Goal: Information Seeking & Learning: Learn about a topic

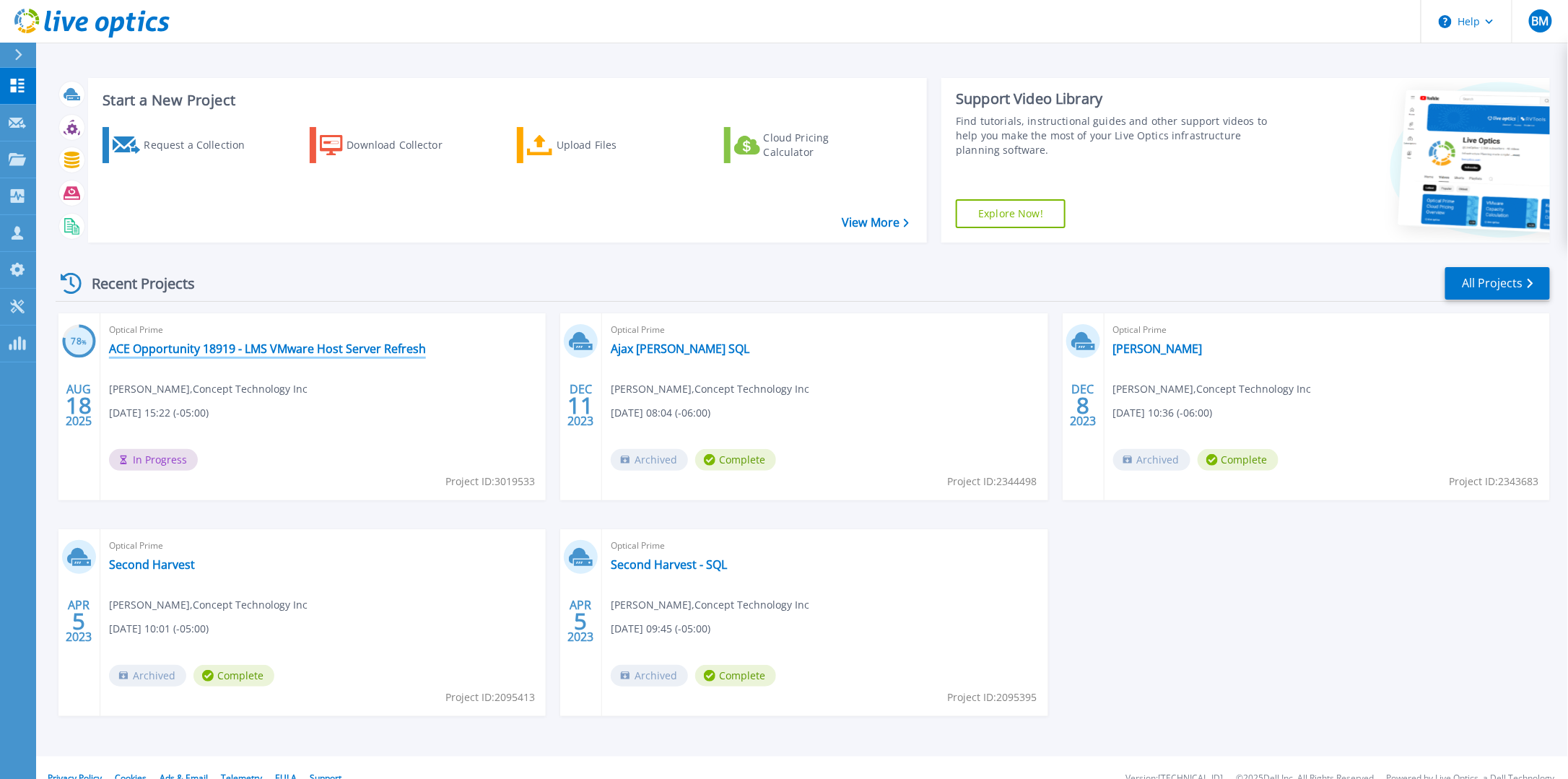
click at [400, 351] on link "ACE Opportunity 18919 - LMS VMware Host Server Refresh" at bounding box center [267, 349] width 317 height 14
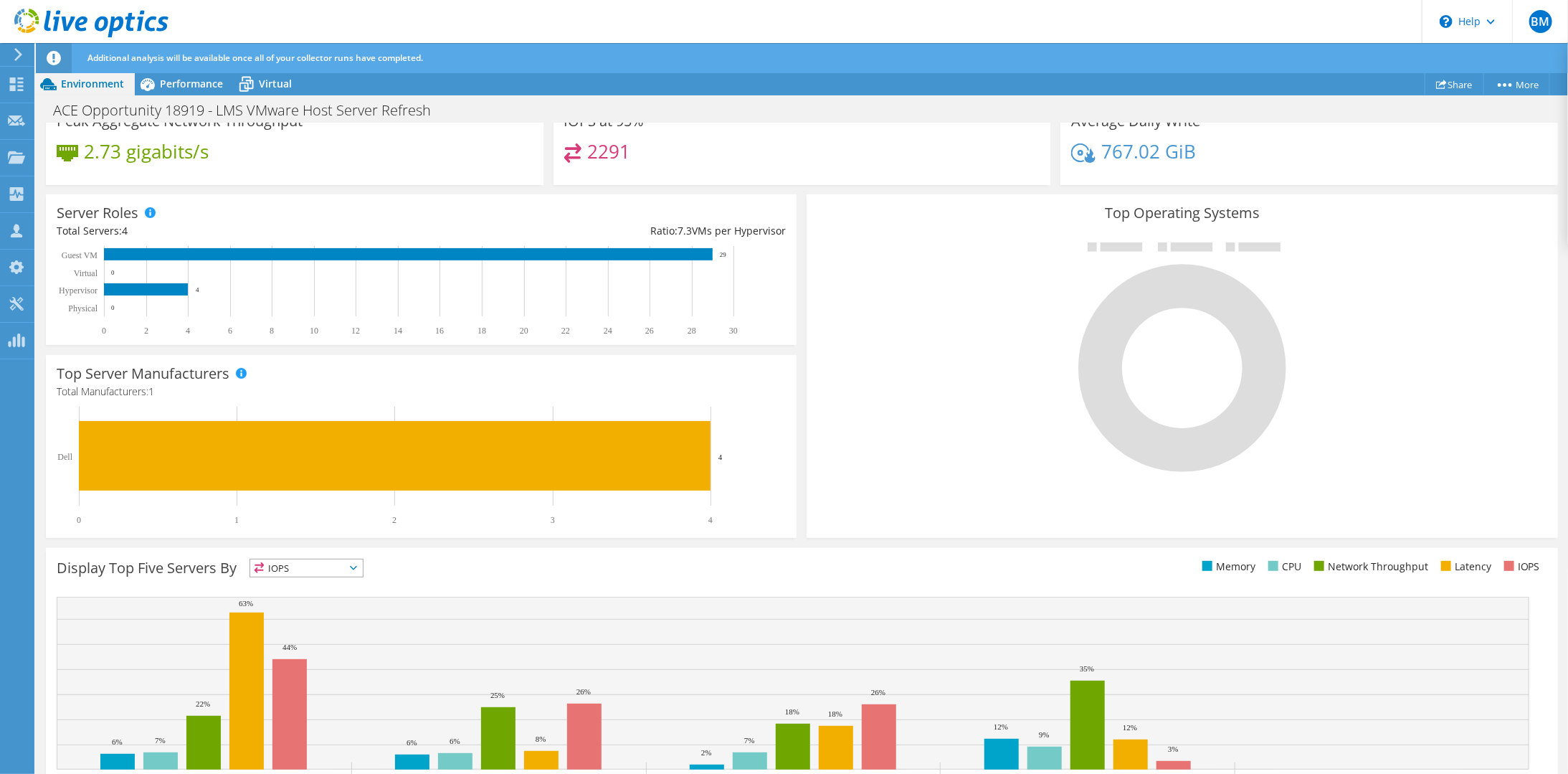
scroll to position [267, 0]
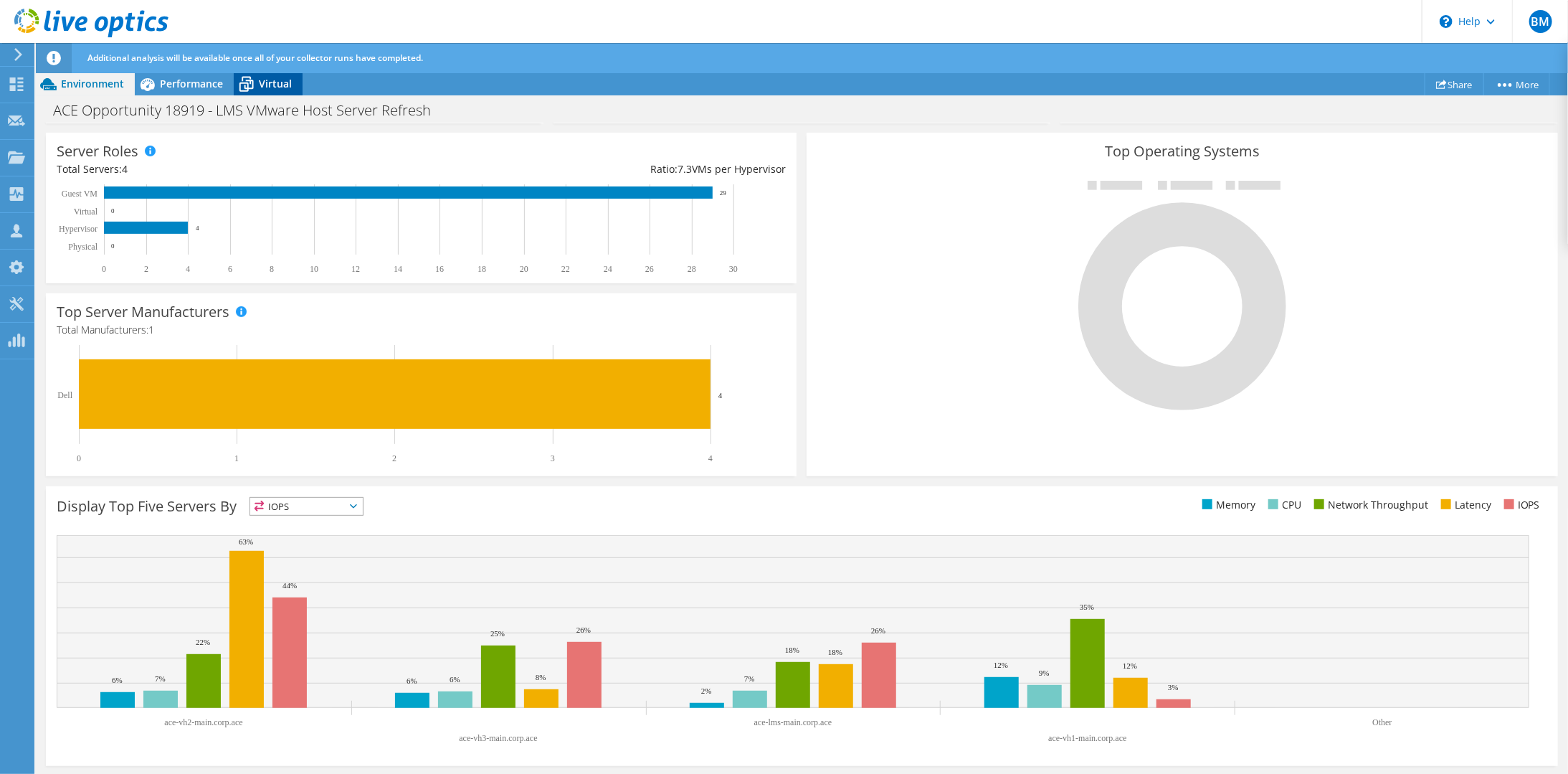
click at [244, 80] on icon at bounding box center [245, 83] width 25 height 25
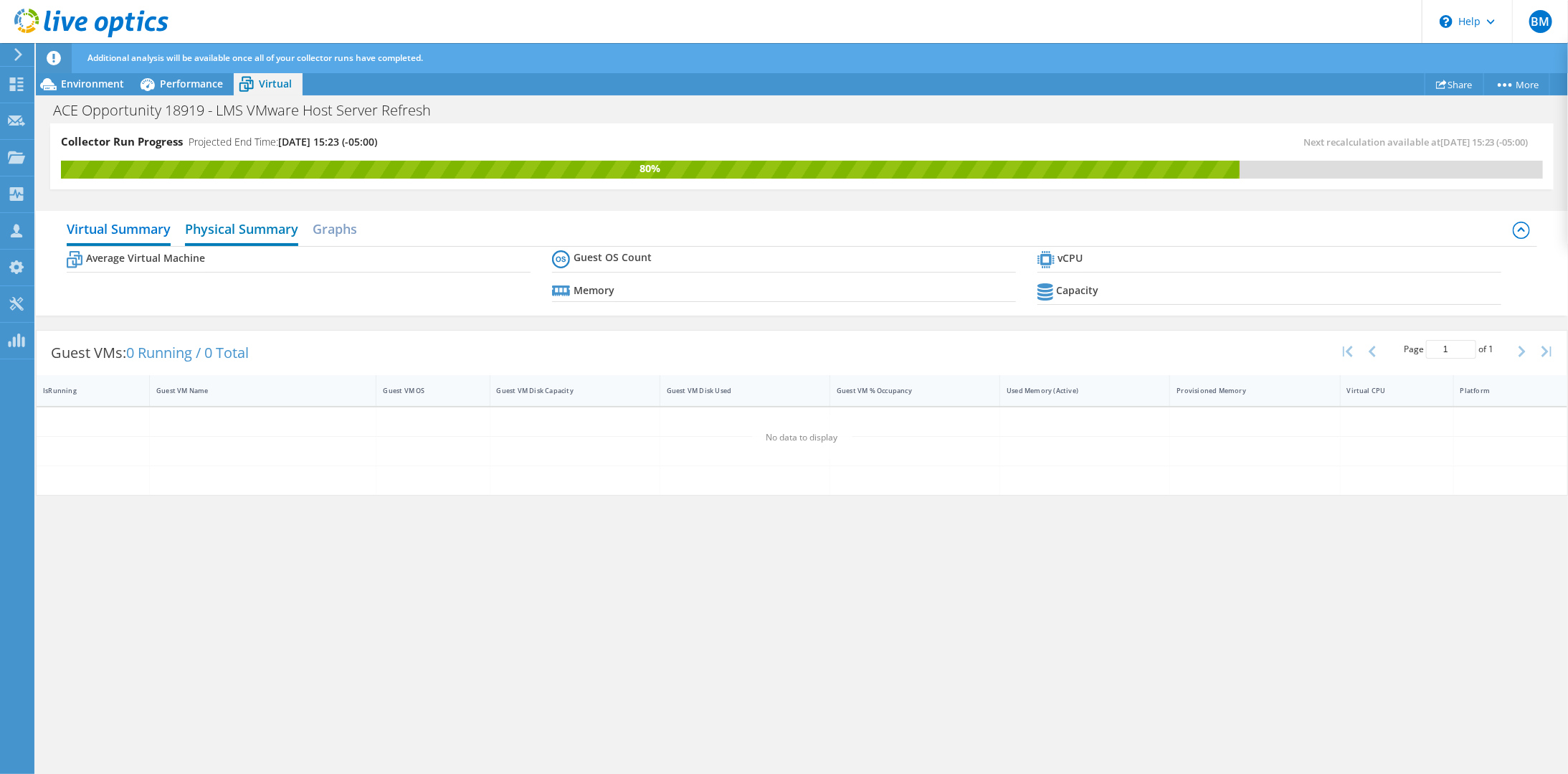
scroll to position [0, 0]
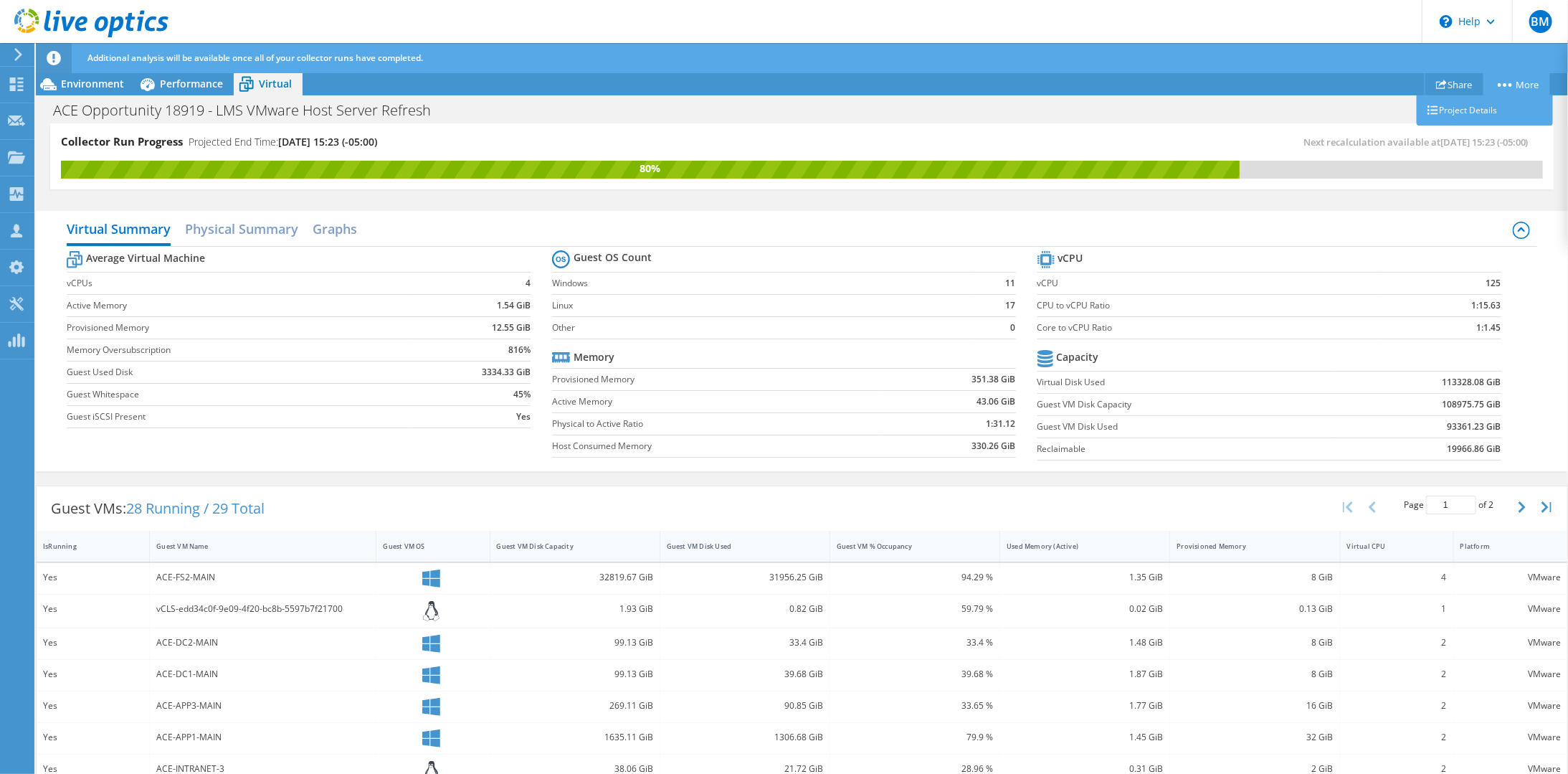
click at [1524, 83] on link "More" at bounding box center [1517, 84] width 66 height 22
click at [565, 135] on div "Collector Run Progress Projected End Time: 08/19/2025, 15:23 (-05:00)" at bounding box center [431, 147] width 741 height 27
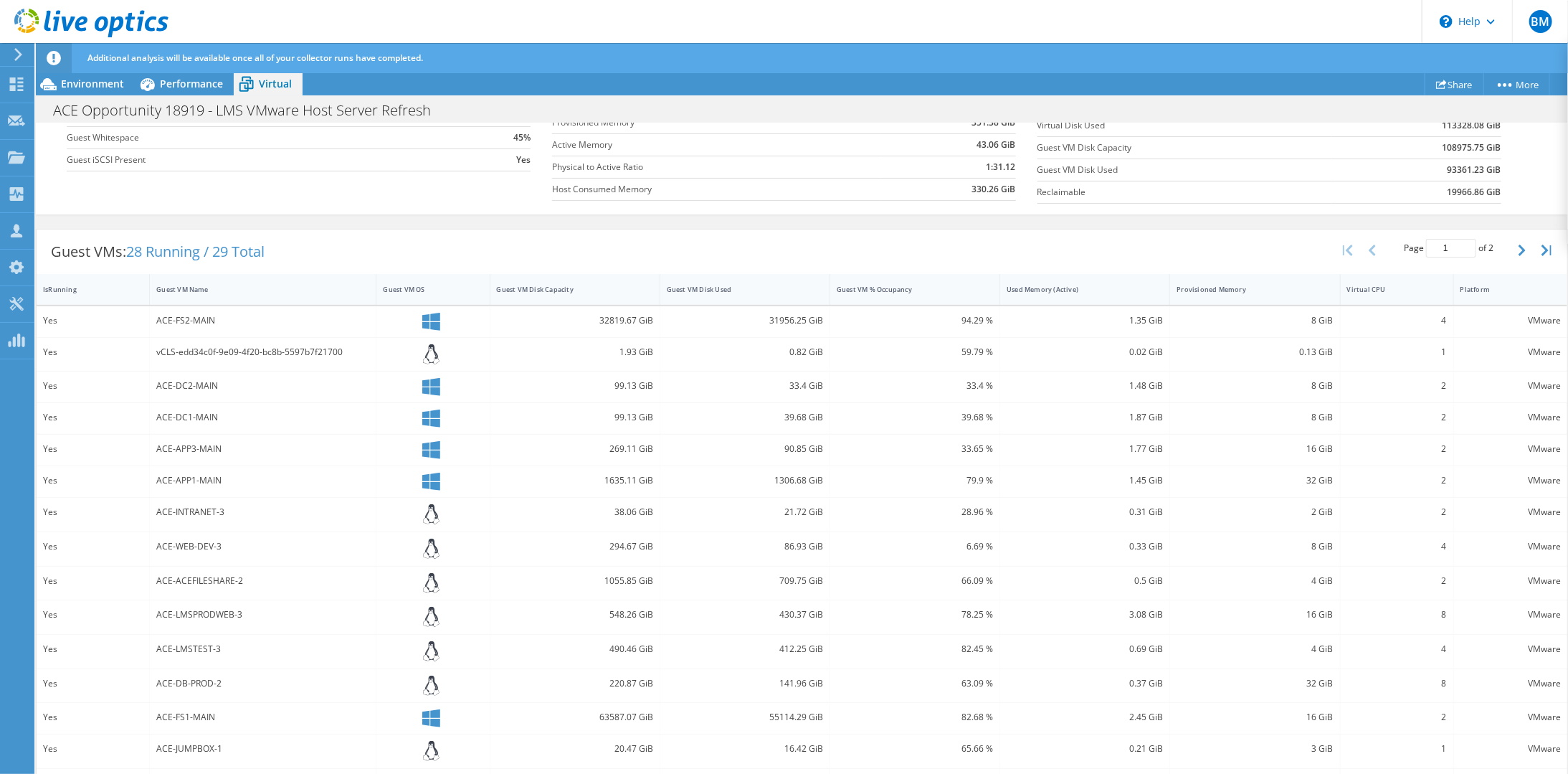
scroll to position [283, 0]
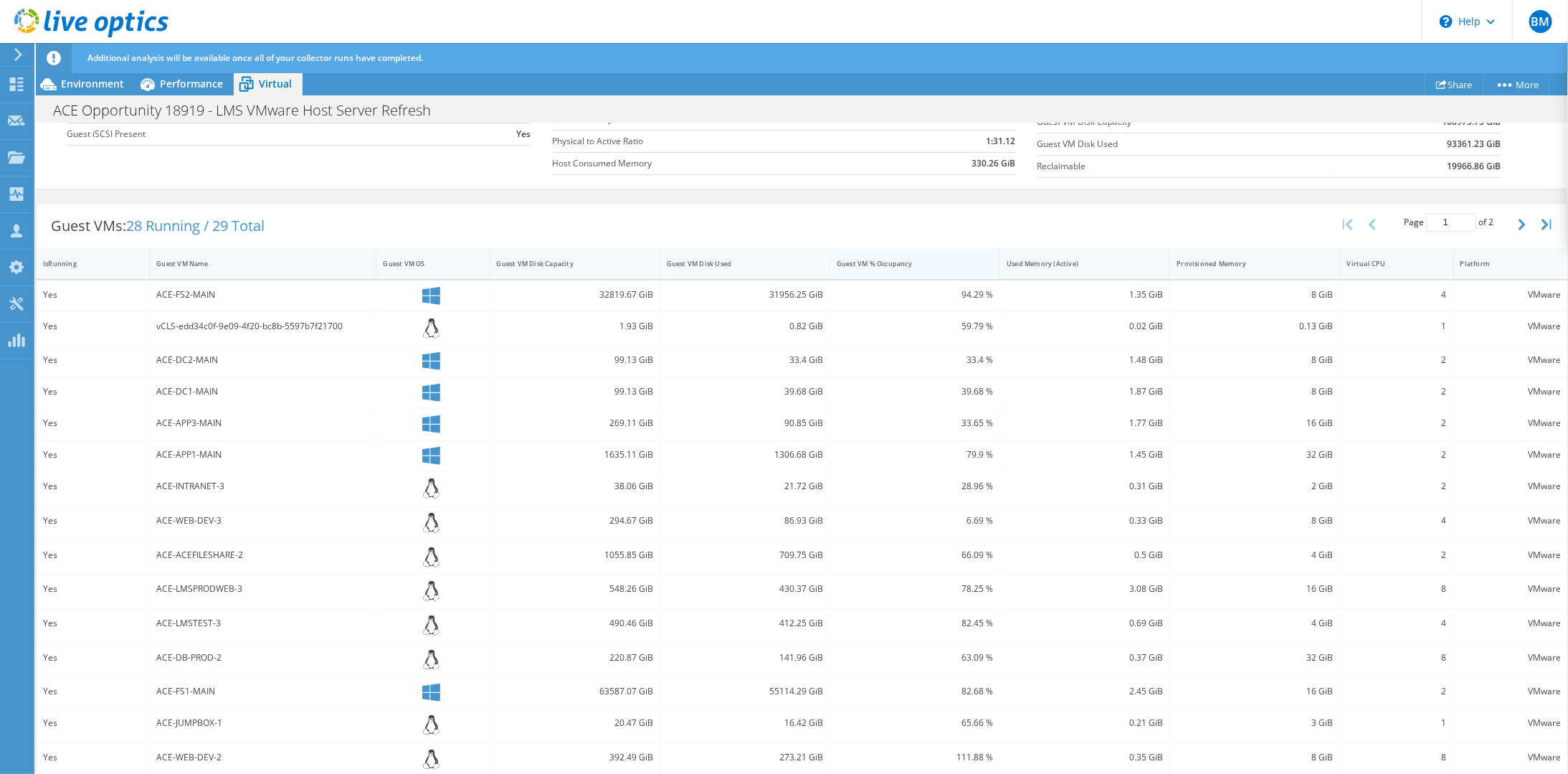
drag, startPoint x: 829, startPoint y: 254, endPoint x: 897, endPoint y: 262, distance: 68.5
click at [896, 262] on div "Guest VM % Occupancy" at bounding box center [906, 263] width 152 height 22
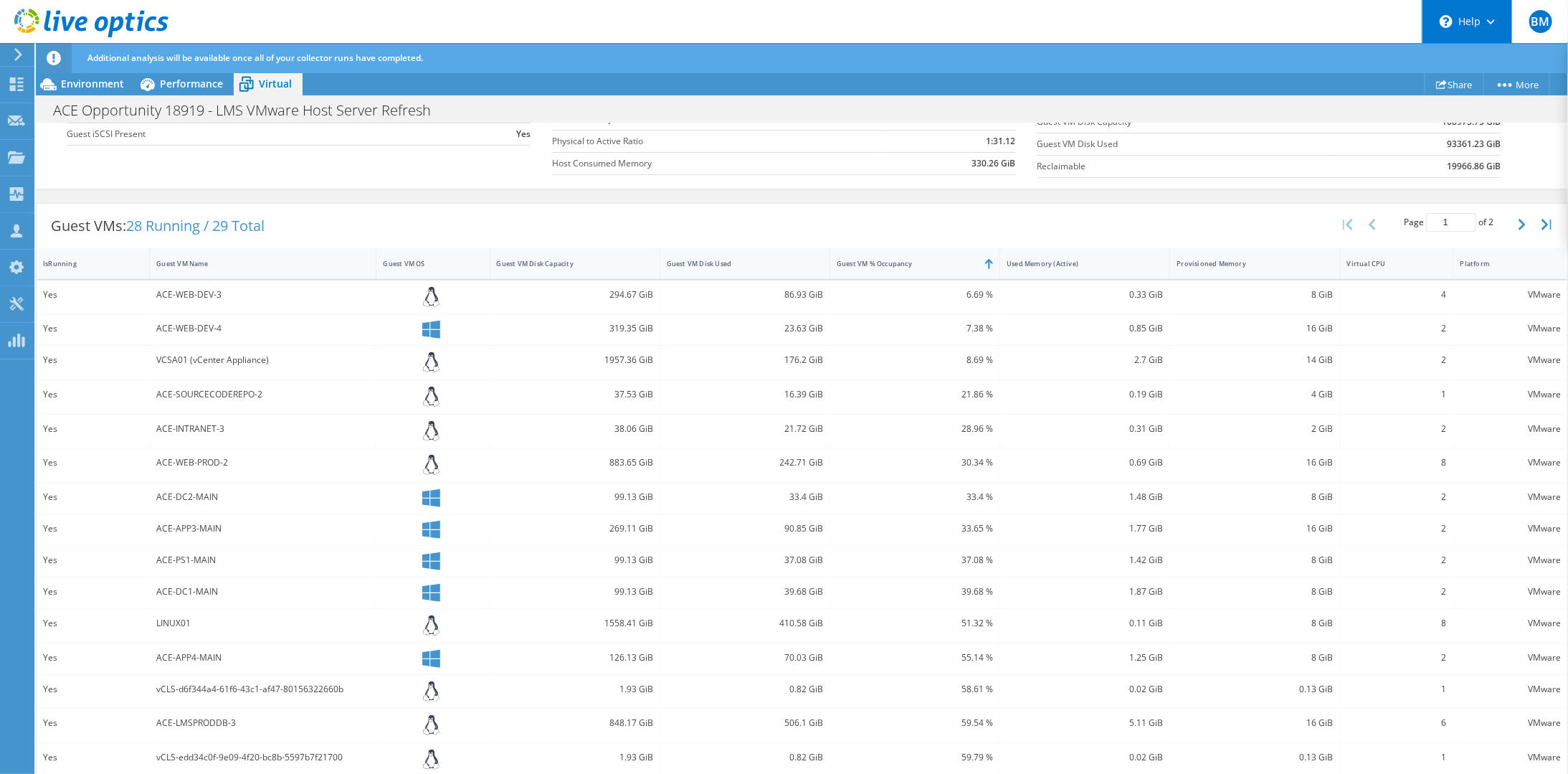
click at [1485, 20] on div "\n Help" at bounding box center [1466, 21] width 90 height 43
click at [1473, 61] on link "Explore Helpful Articles" at bounding box center [1503, 61] width 160 height 36
click at [1512, 222] on button "button" at bounding box center [1523, 225] width 25 height 28
type input "2"
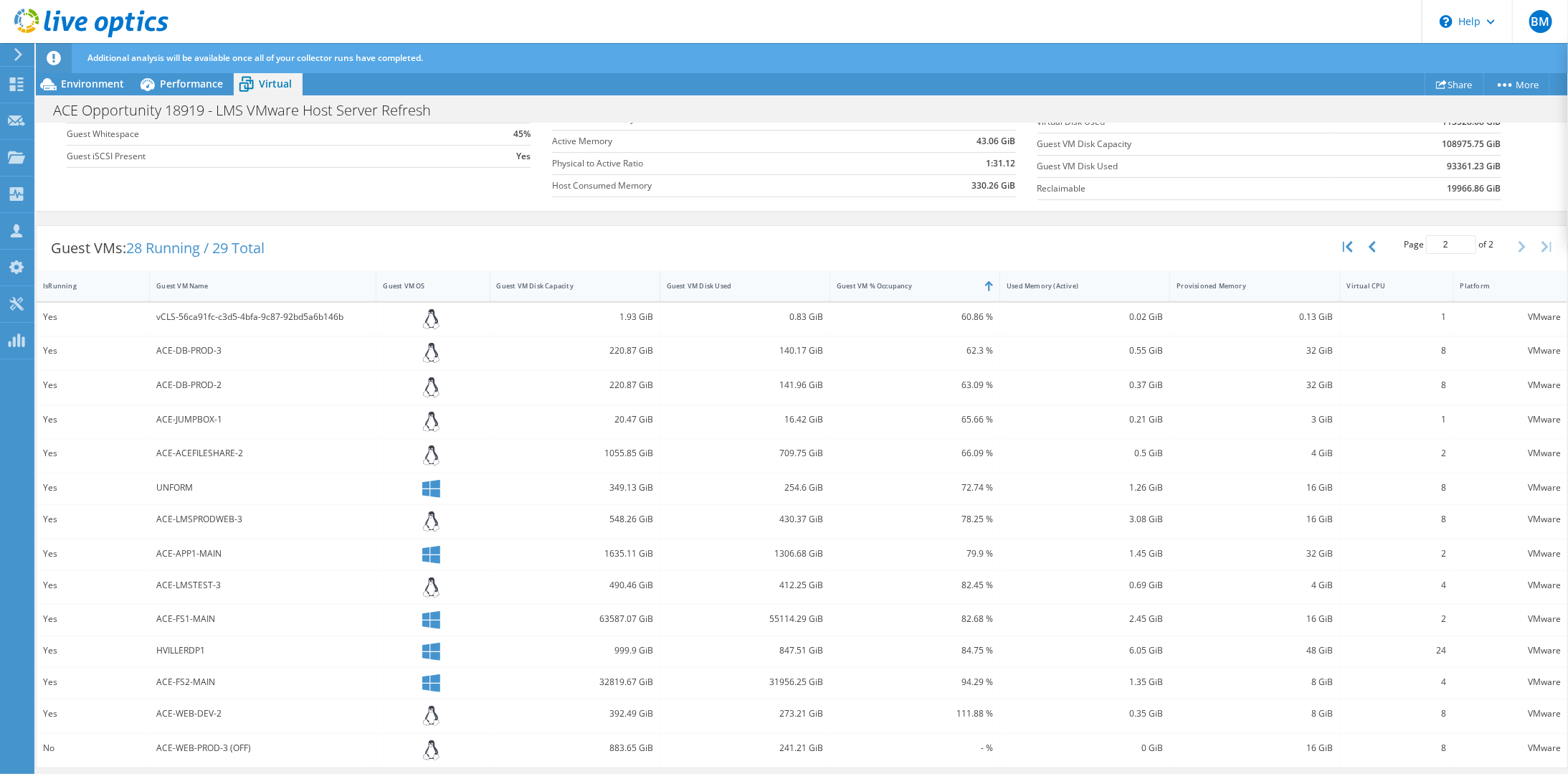
scroll to position [251, 0]
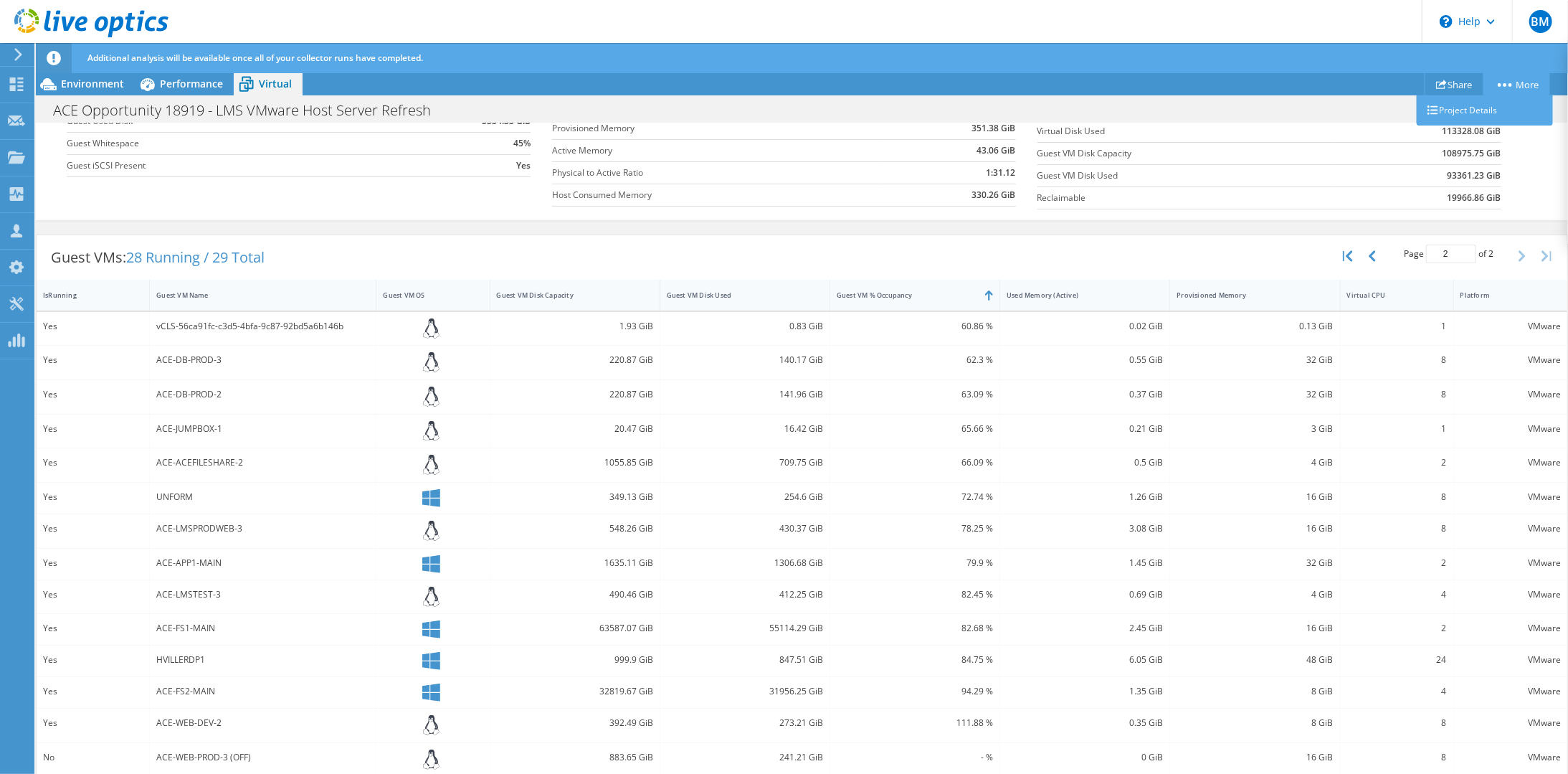
click at [1512, 76] on link "More" at bounding box center [1517, 84] width 66 height 22
click at [173, 93] on div "Performance" at bounding box center [184, 83] width 99 height 23
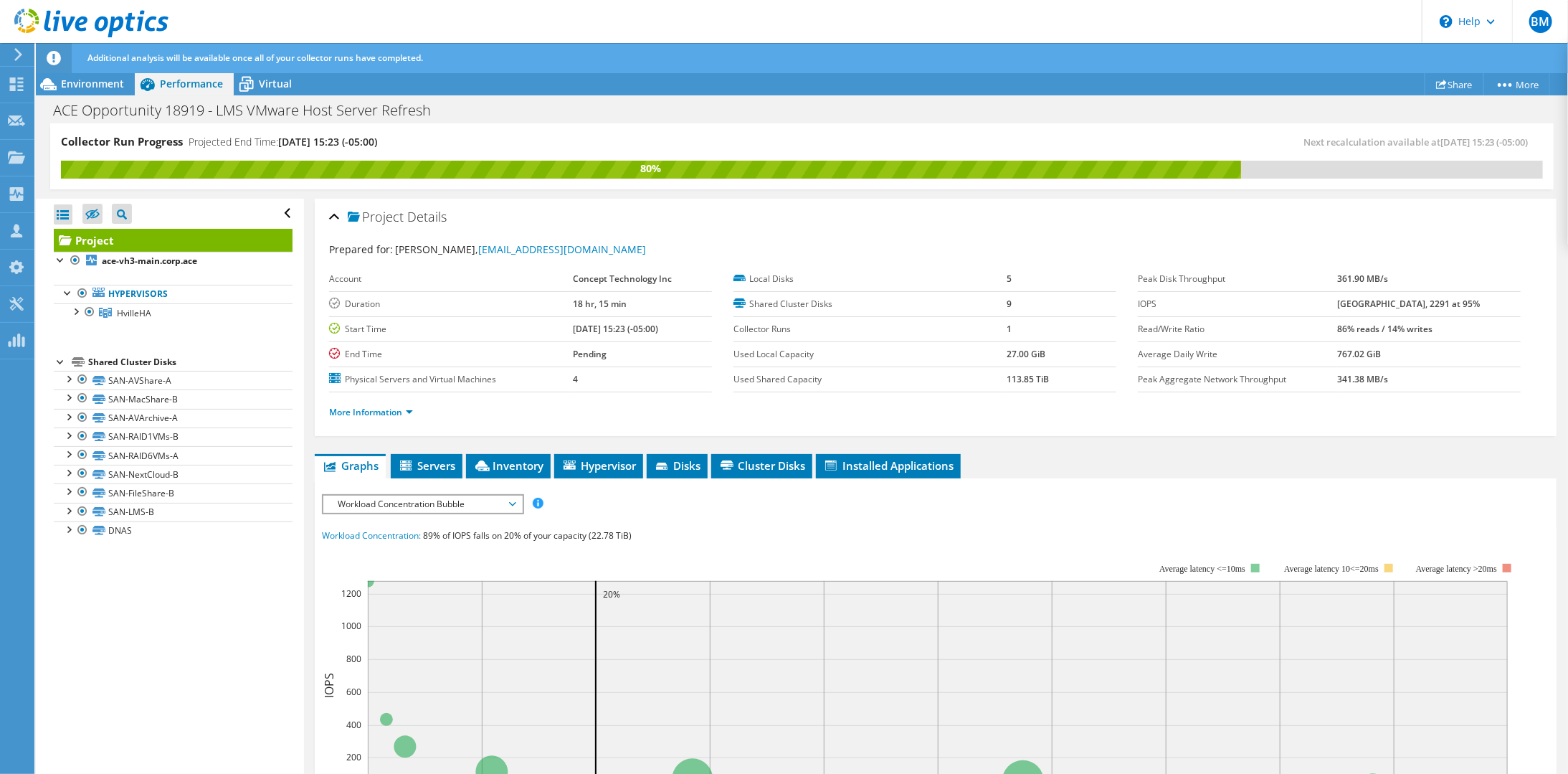
scroll to position [0, 0]
click at [95, 210] on icon at bounding box center [92, 214] width 14 height 11
click at [0, 0] on input "checkbox" at bounding box center [0, 0] width 0 height 0
click at [95, 215] on icon at bounding box center [92, 214] width 14 height 11
click at [0, 0] on input "checkbox" at bounding box center [0, 0] width 0 height 0
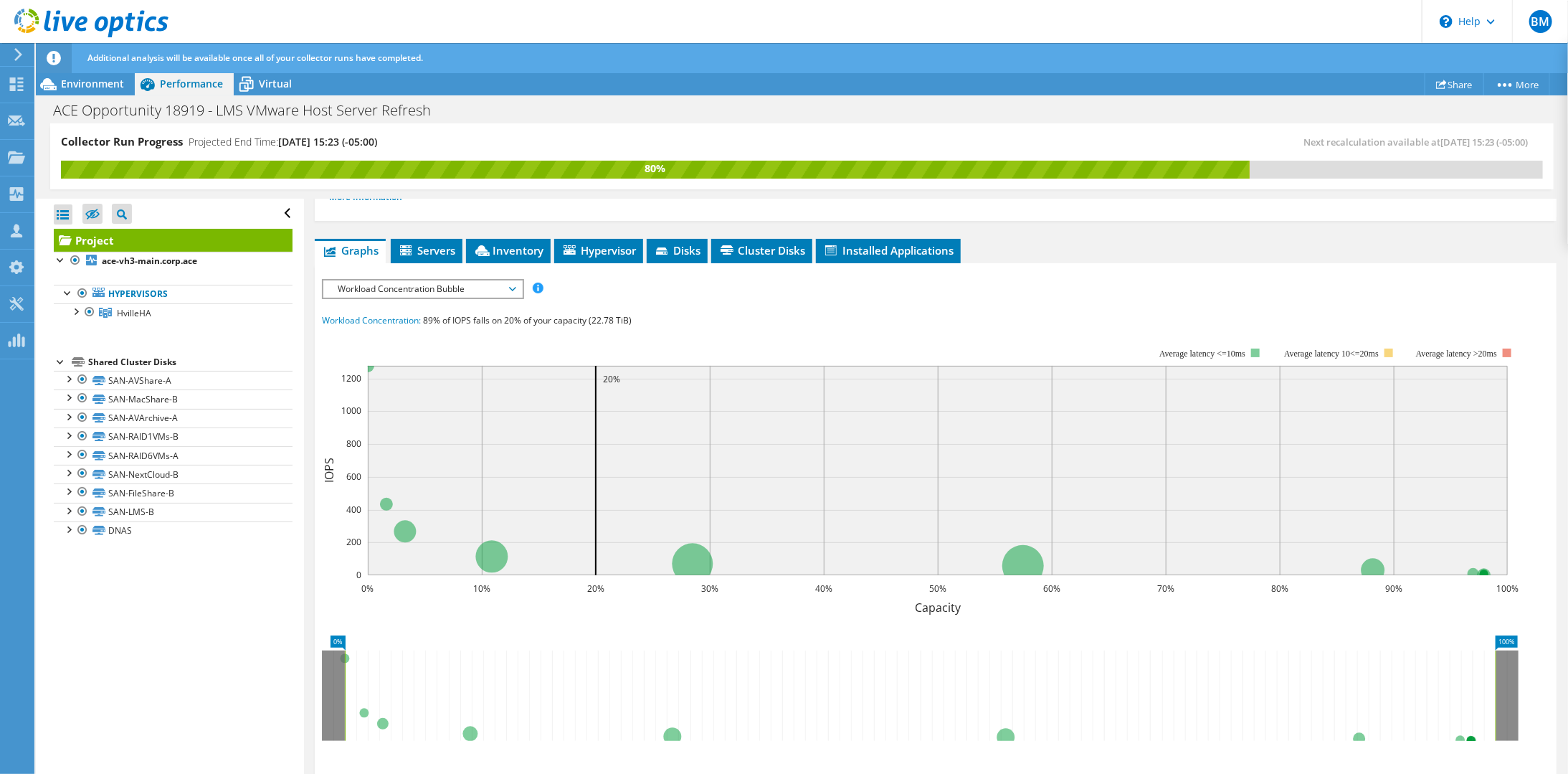
scroll to position [201, 0]
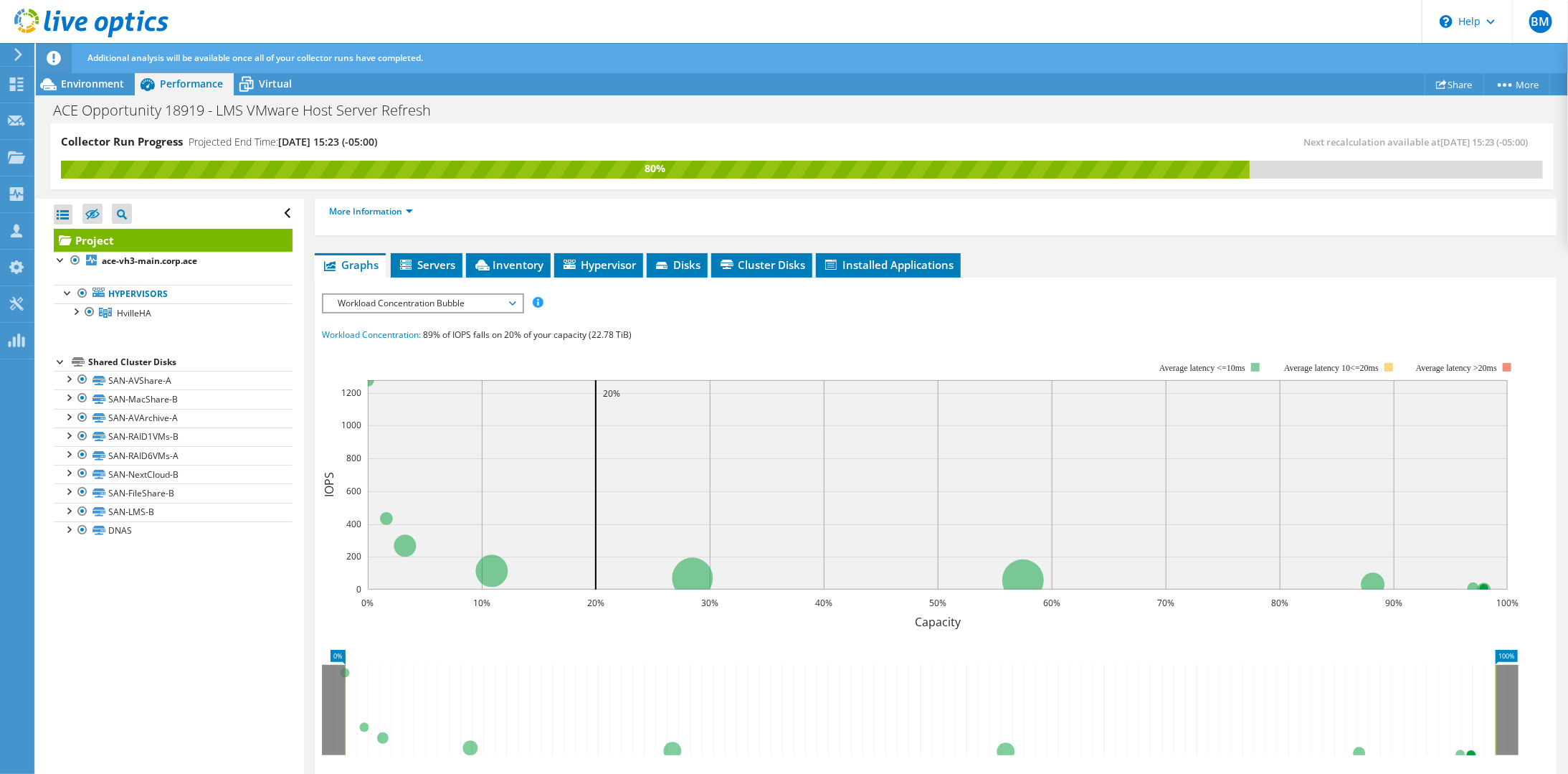
click at [506, 303] on span "Workload Concentration Bubble" at bounding box center [422, 303] width 184 height 17
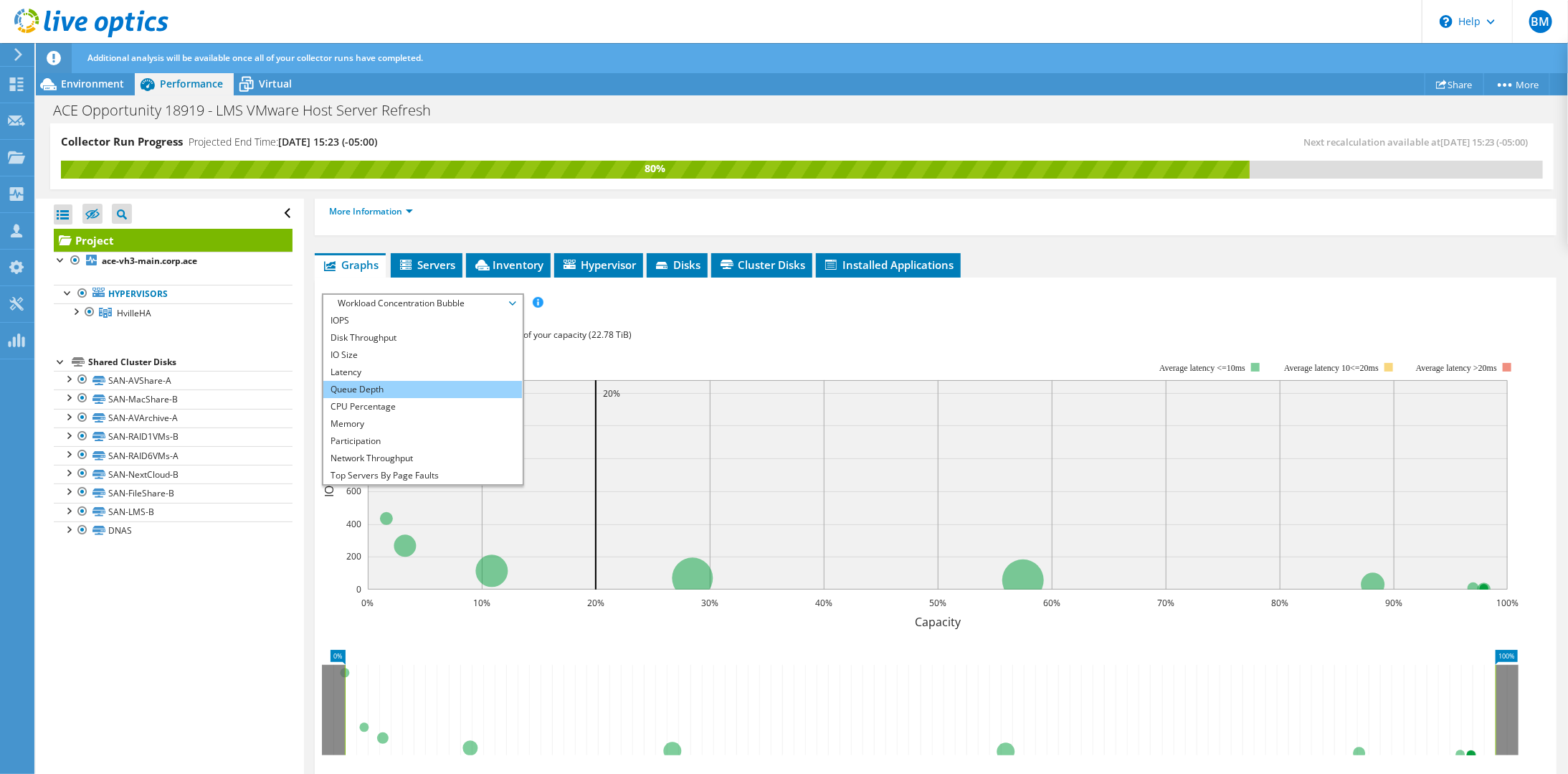
click at [419, 383] on li "Queue Depth" at bounding box center [422, 389] width 199 height 17
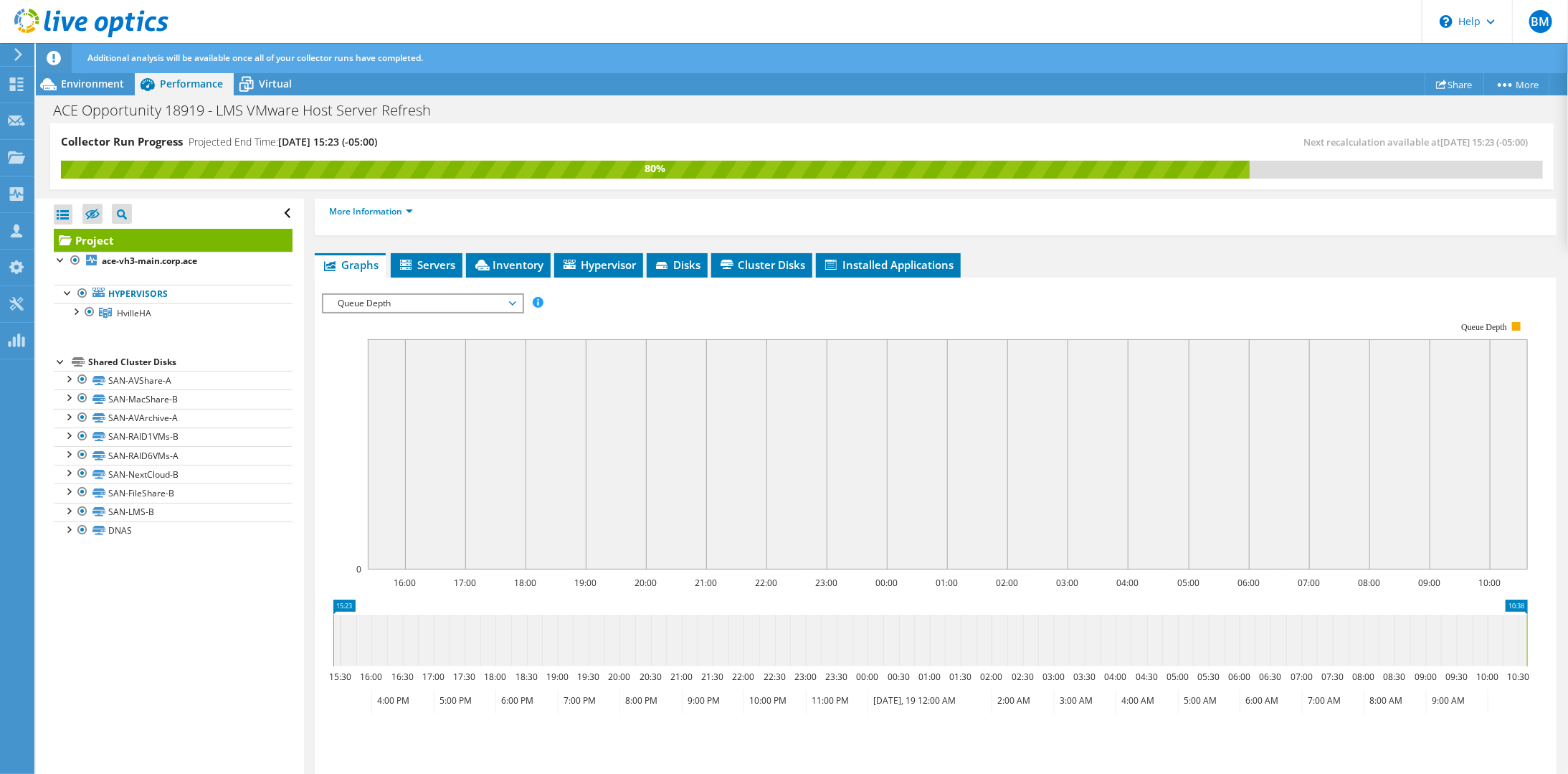
click at [511, 297] on span "Queue Depth" at bounding box center [422, 303] width 184 height 17
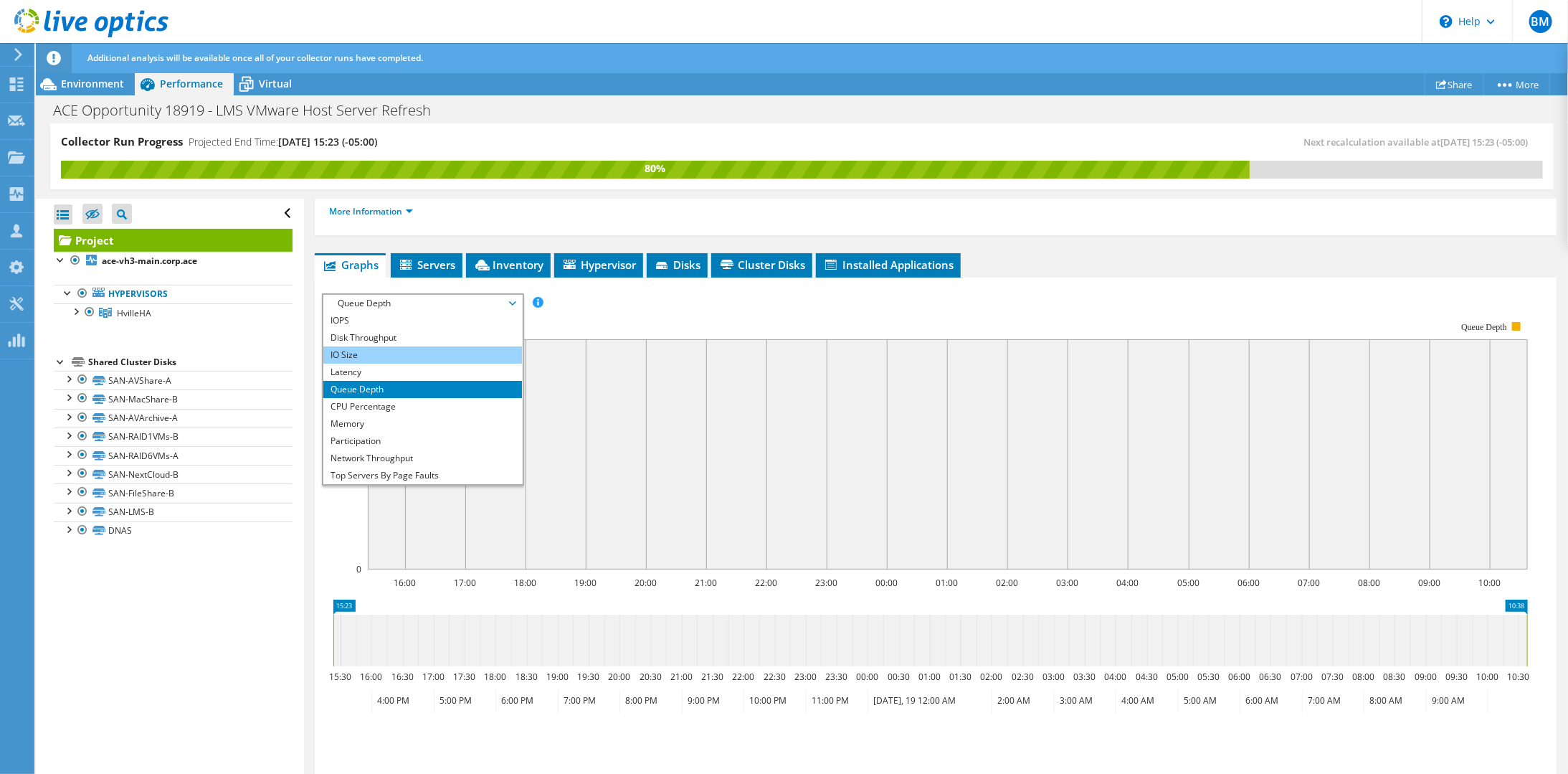
click at [442, 349] on li "IO Size" at bounding box center [422, 354] width 199 height 17
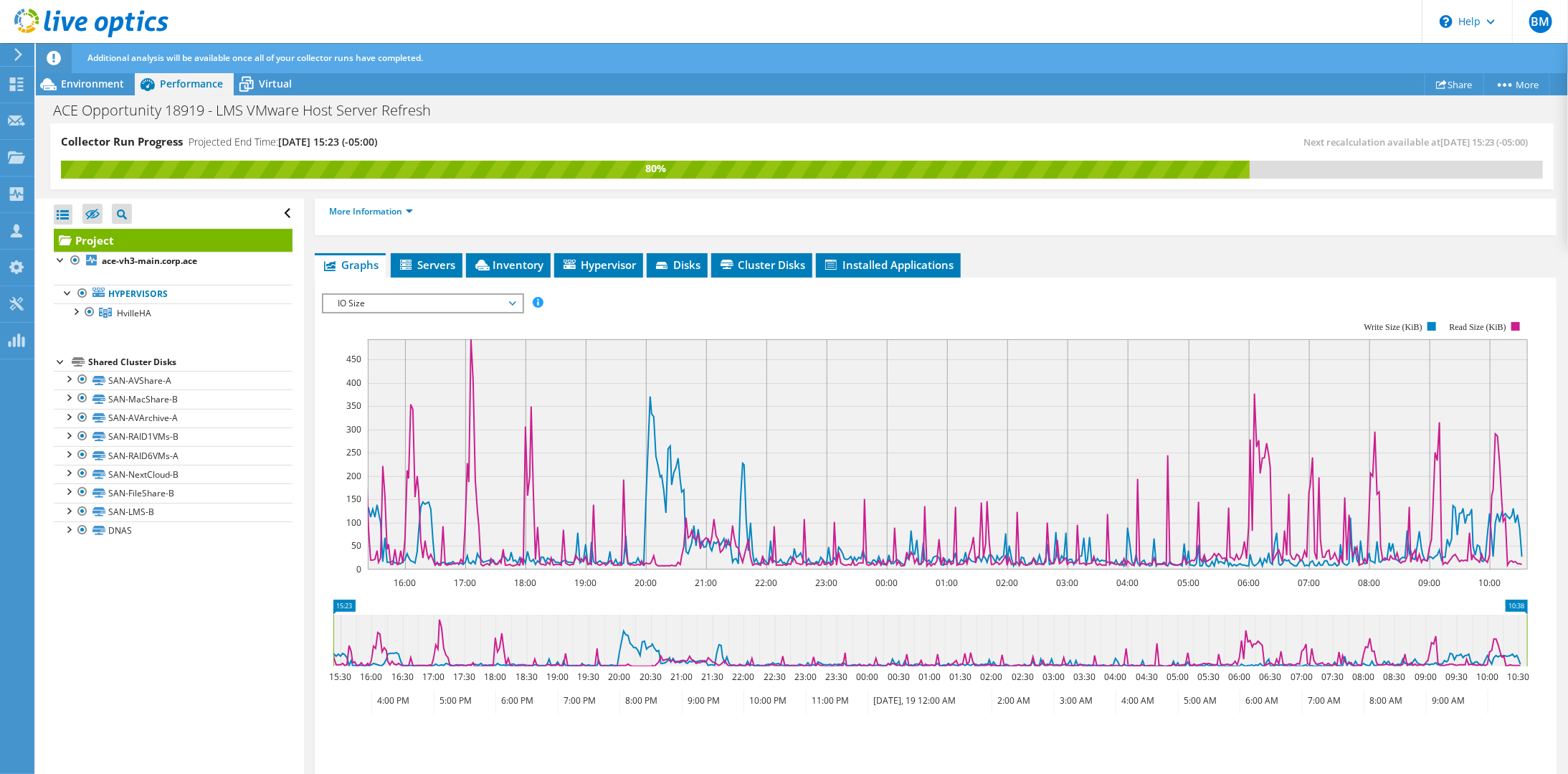
click at [500, 305] on span "IO Size" at bounding box center [422, 303] width 184 height 17
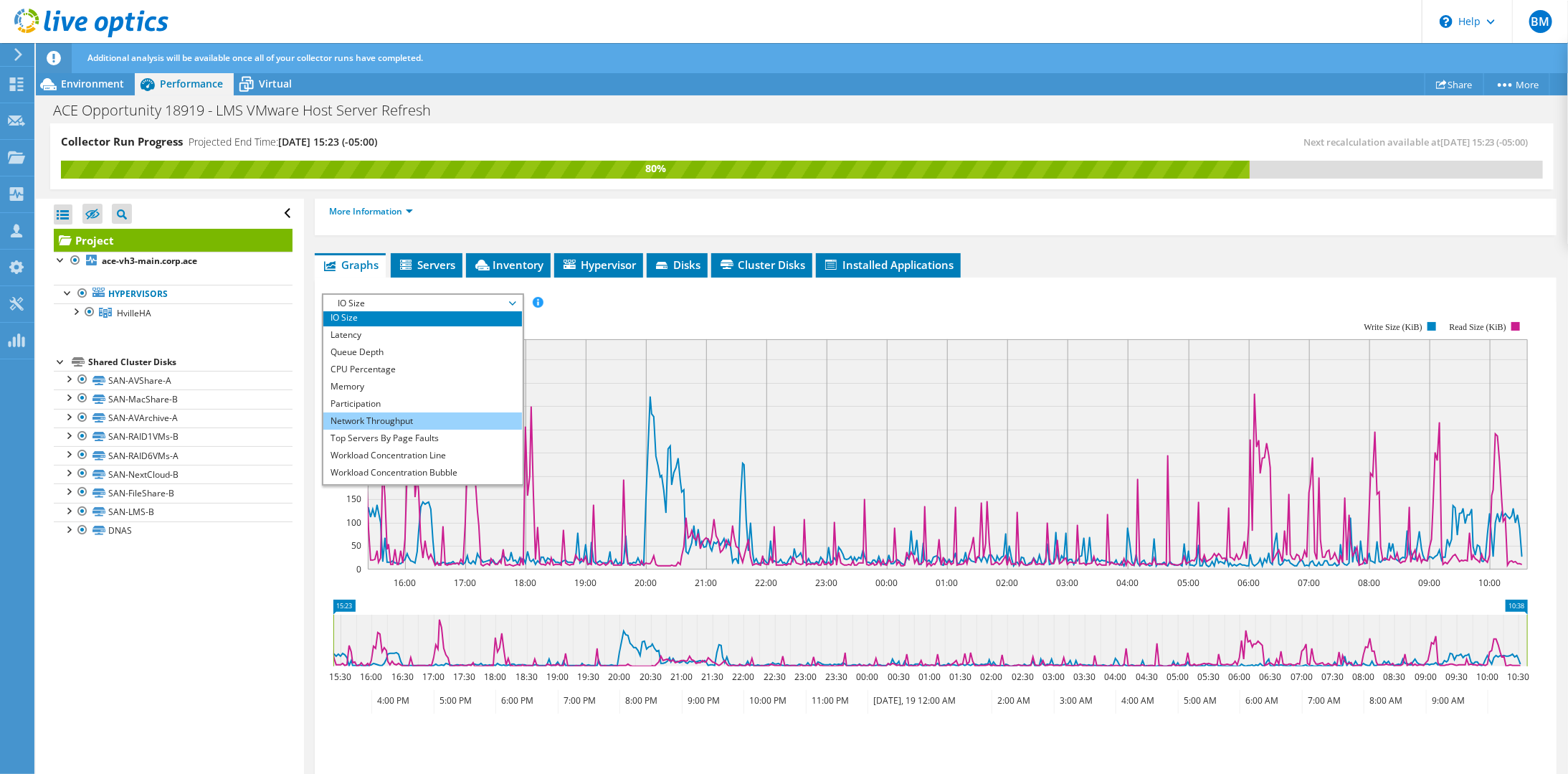
scroll to position [51, 0]
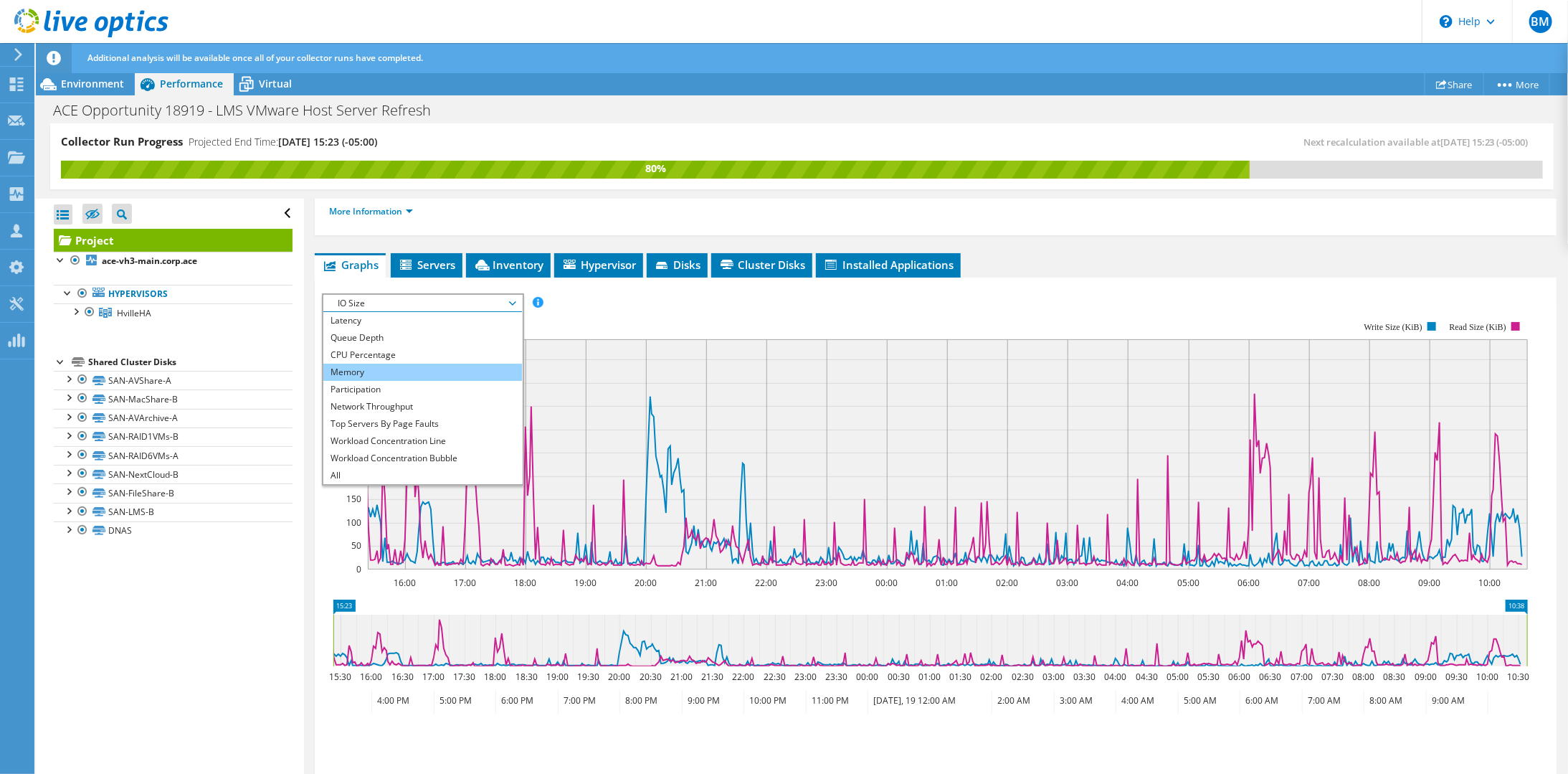
click at [379, 364] on li "Memory" at bounding box center [422, 372] width 199 height 17
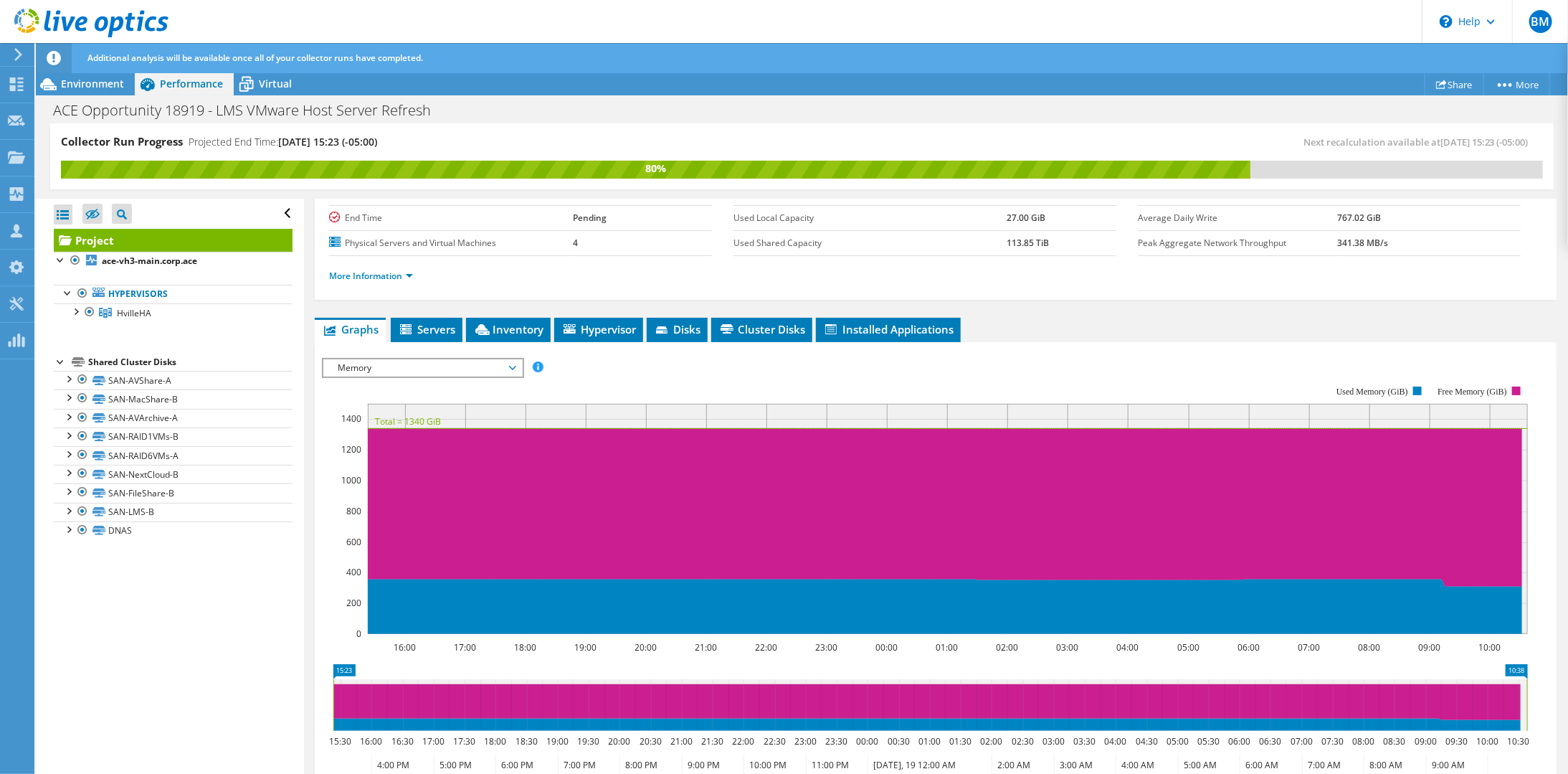
scroll to position [89, 0]
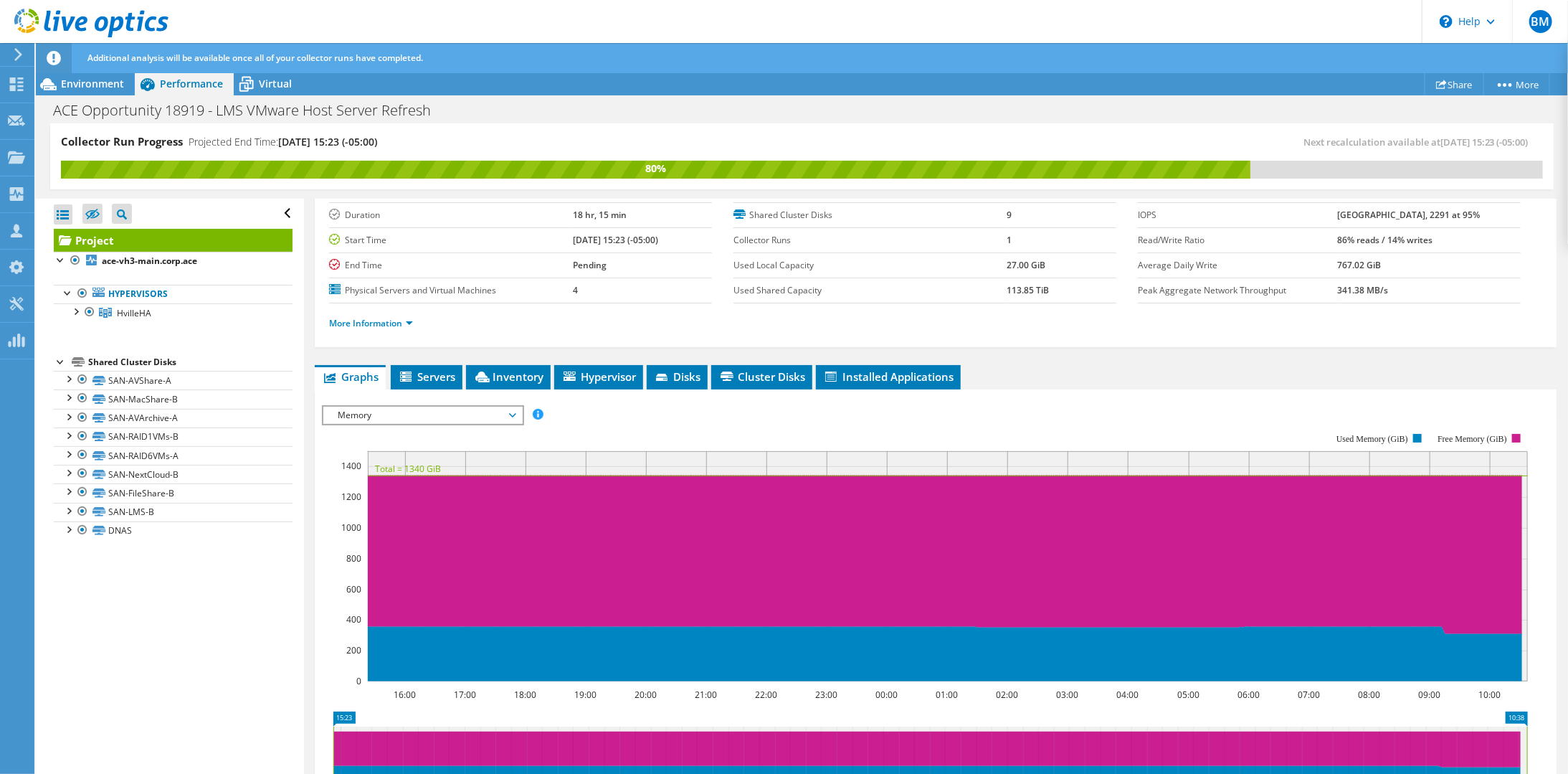
click at [481, 419] on span "Memory" at bounding box center [422, 415] width 184 height 17
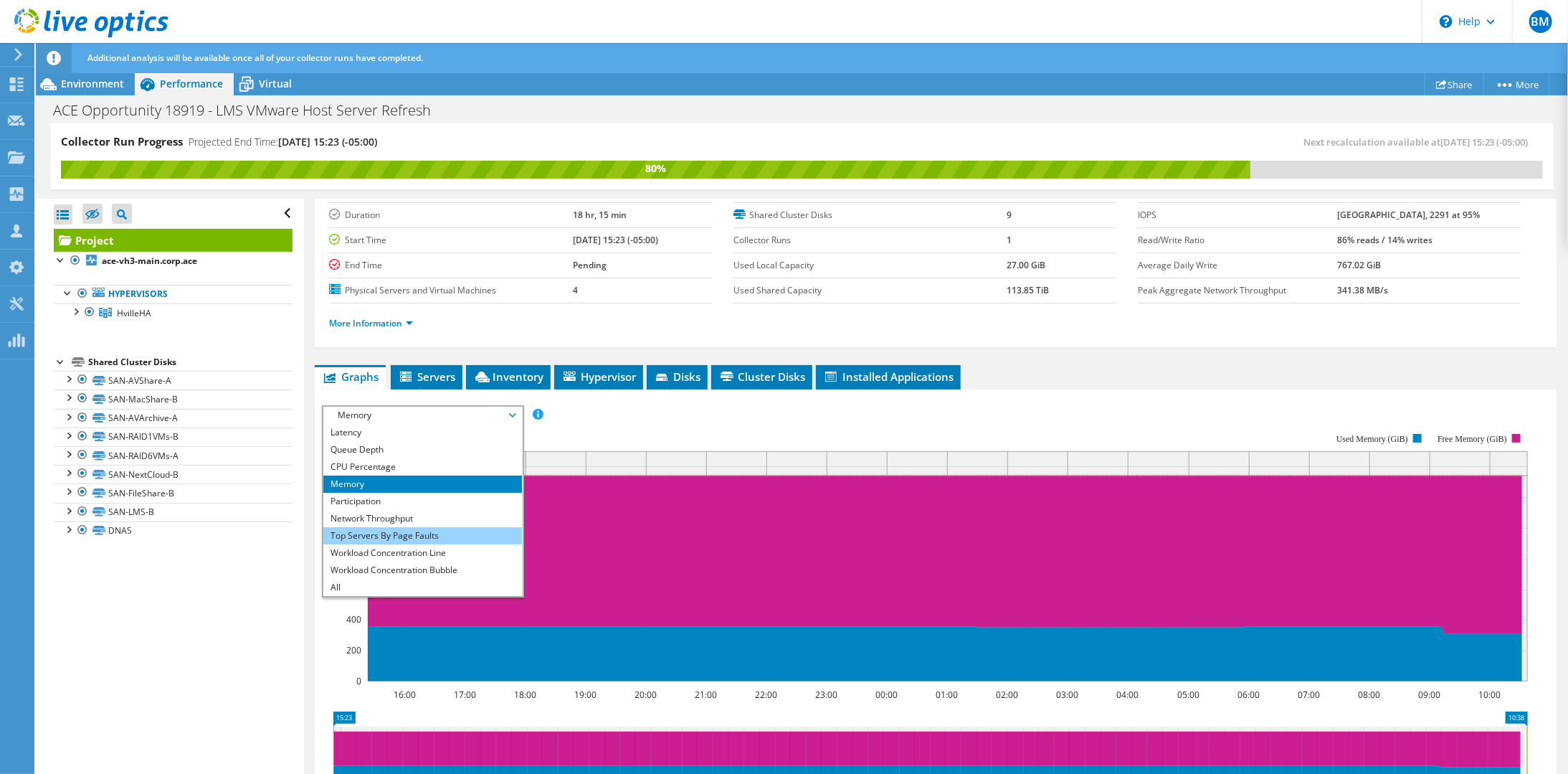
scroll to position [160, 0]
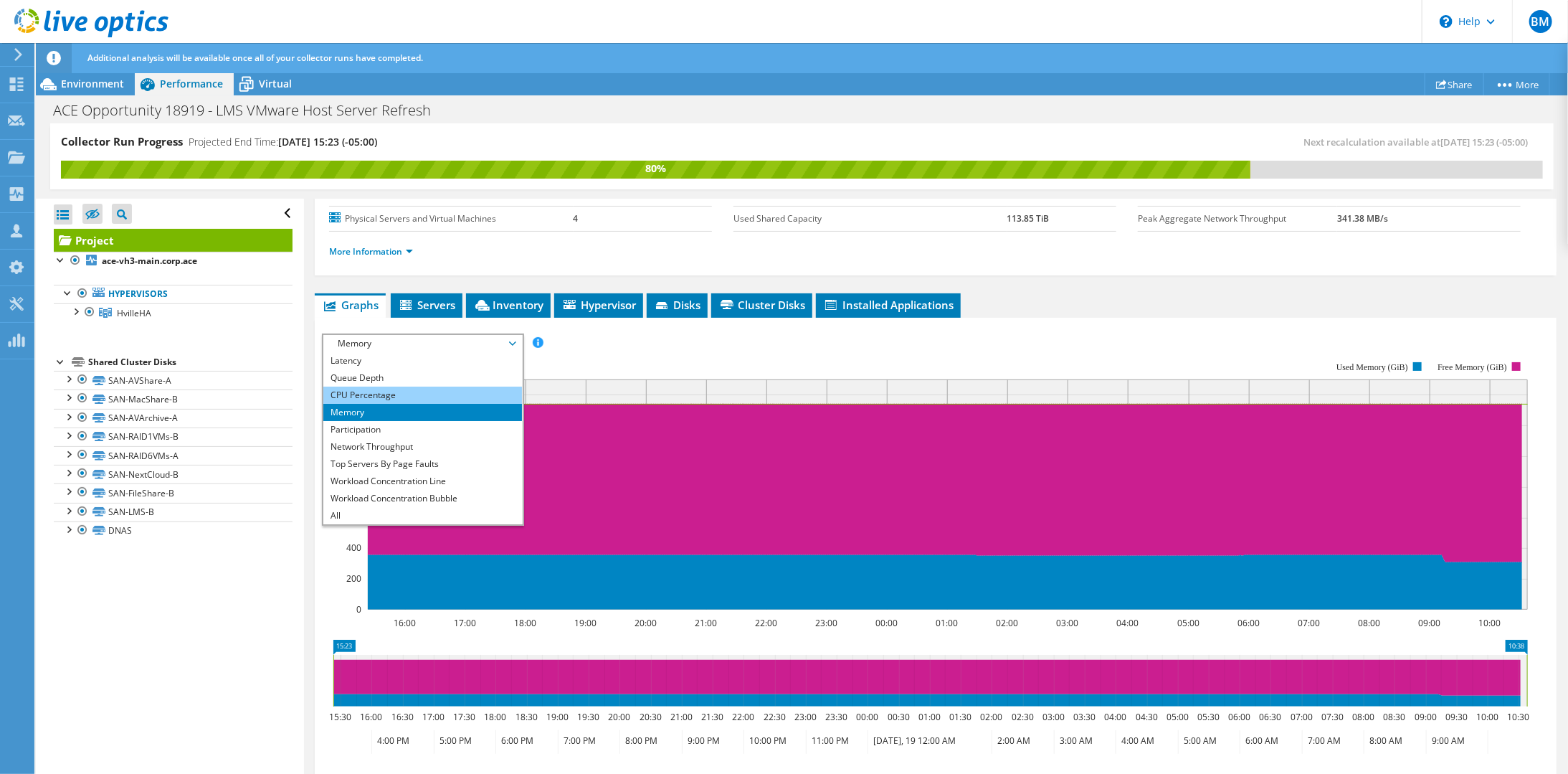
click at [380, 393] on li "CPU Percentage" at bounding box center [422, 395] width 199 height 17
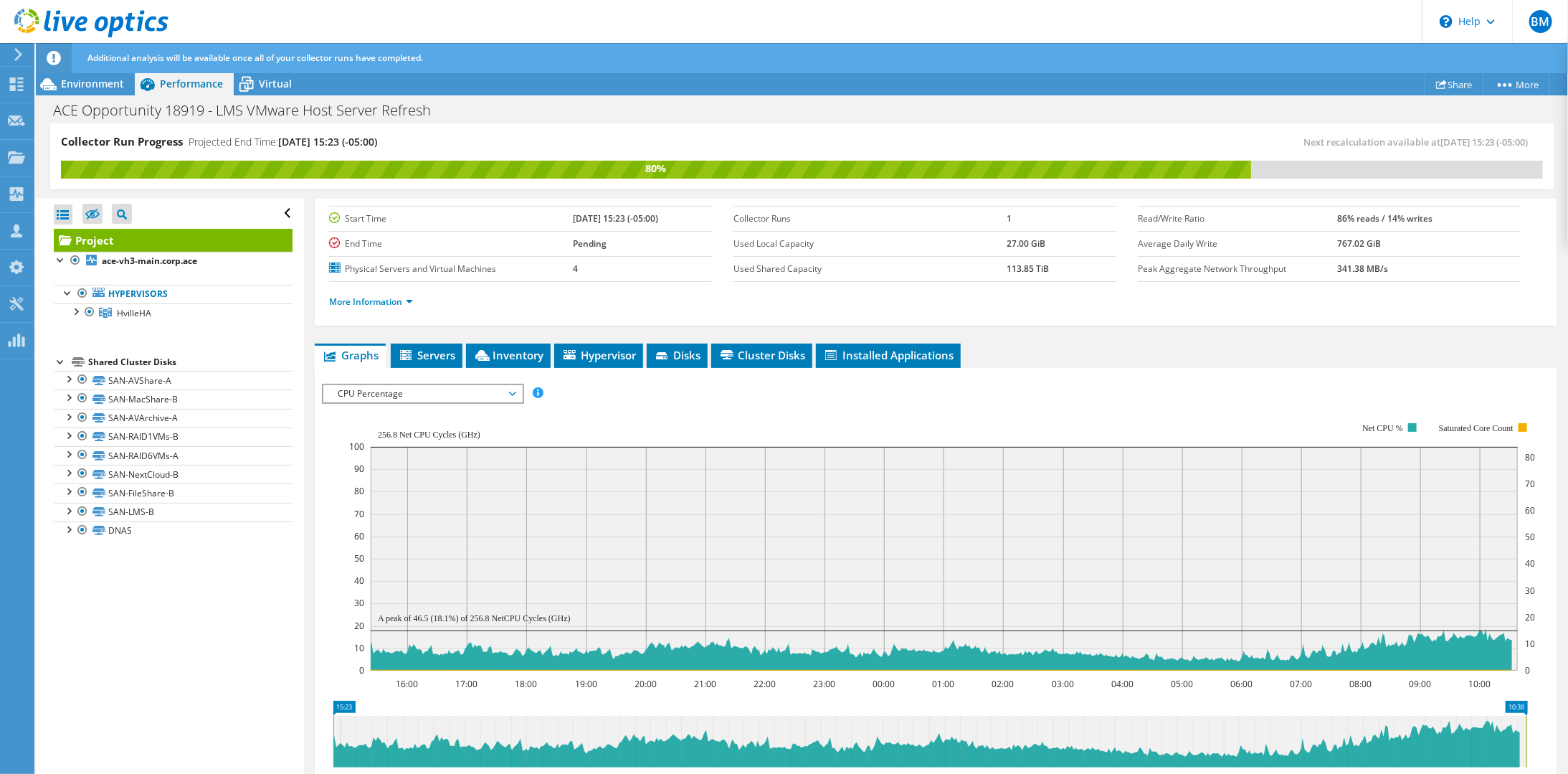
scroll to position [99, 0]
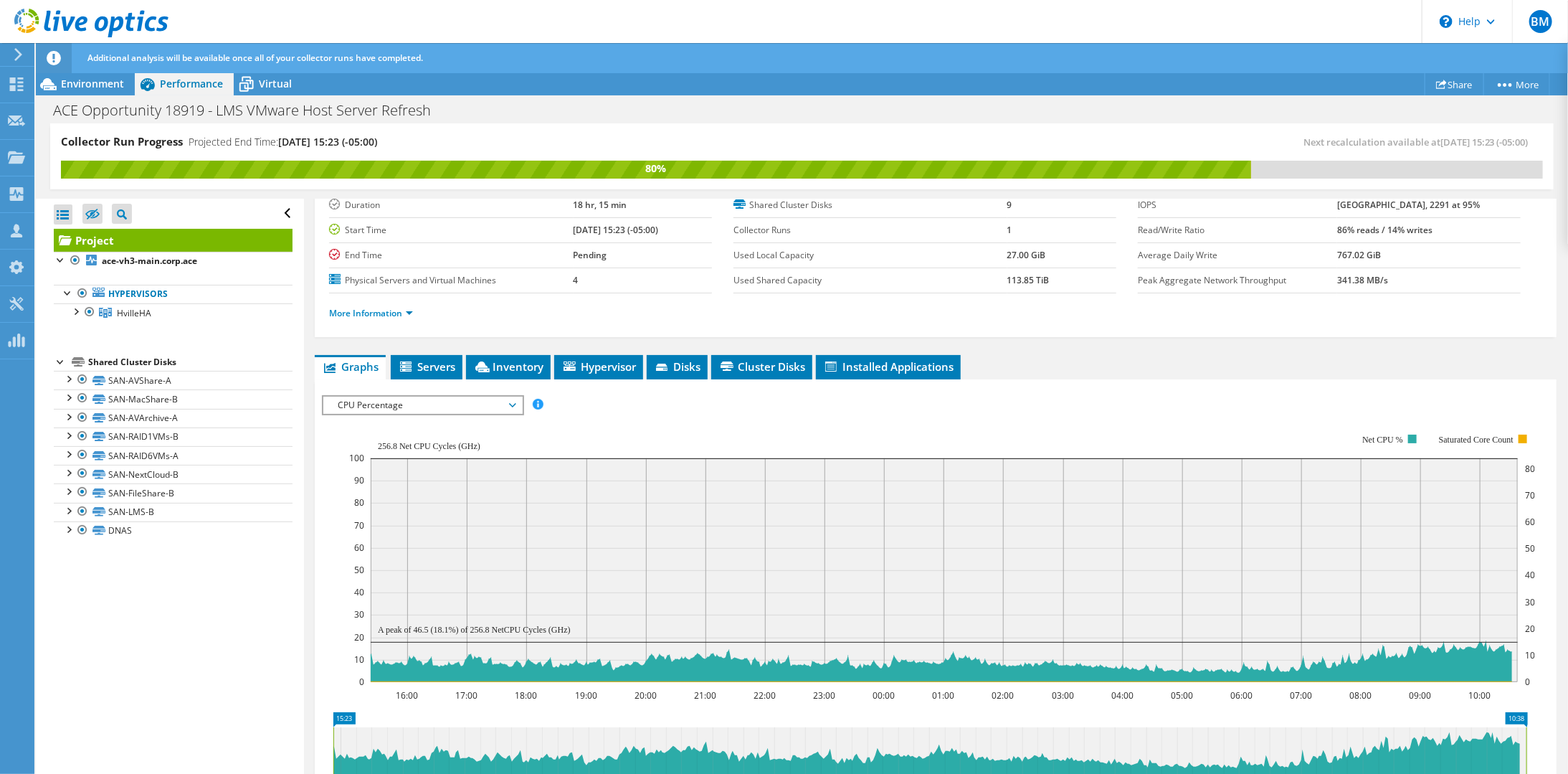
click at [486, 401] on span "CPU Percentage" at bounding box center [422, 405] width 184 height 17
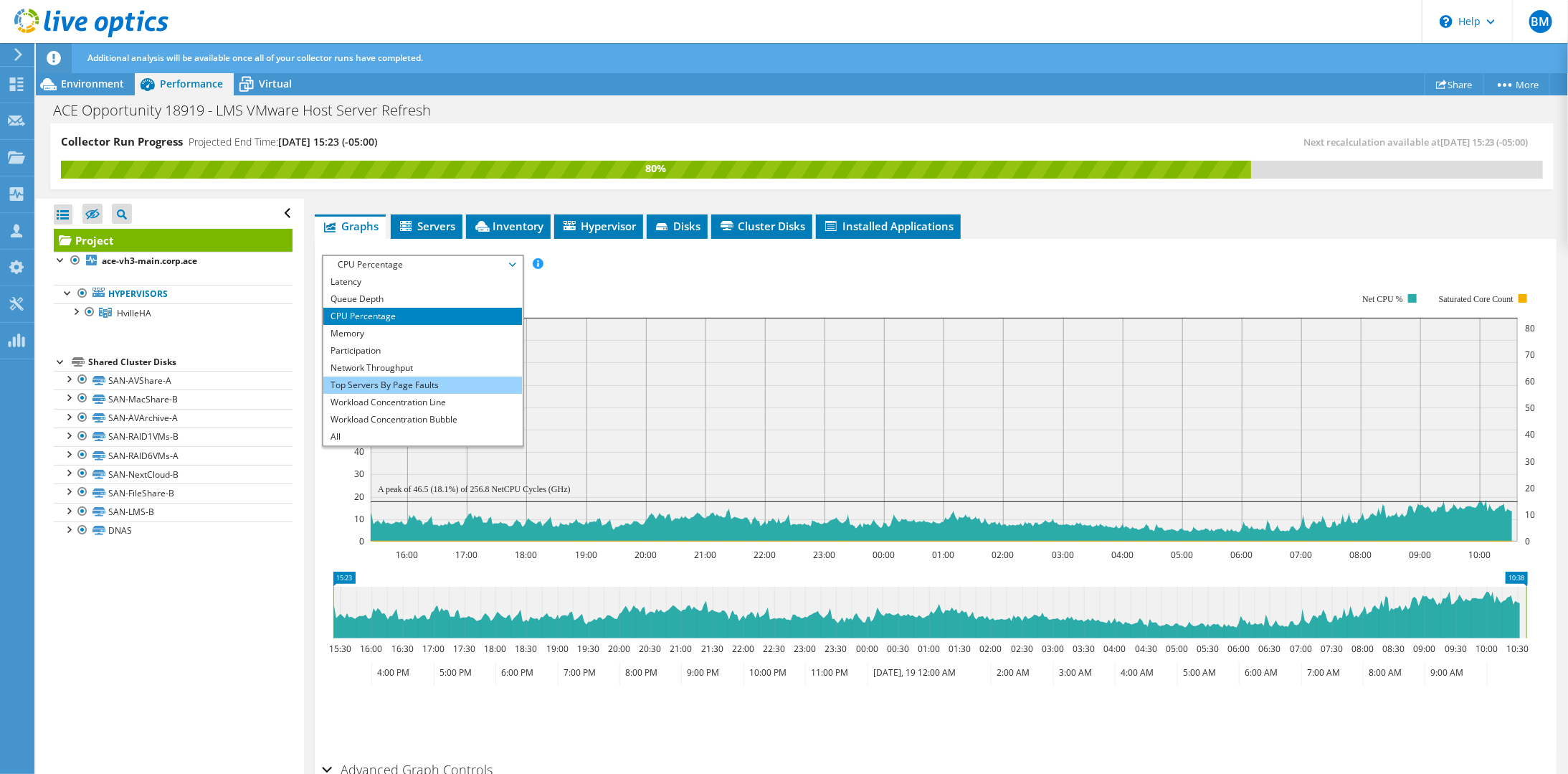
scroll to position [242, 0]
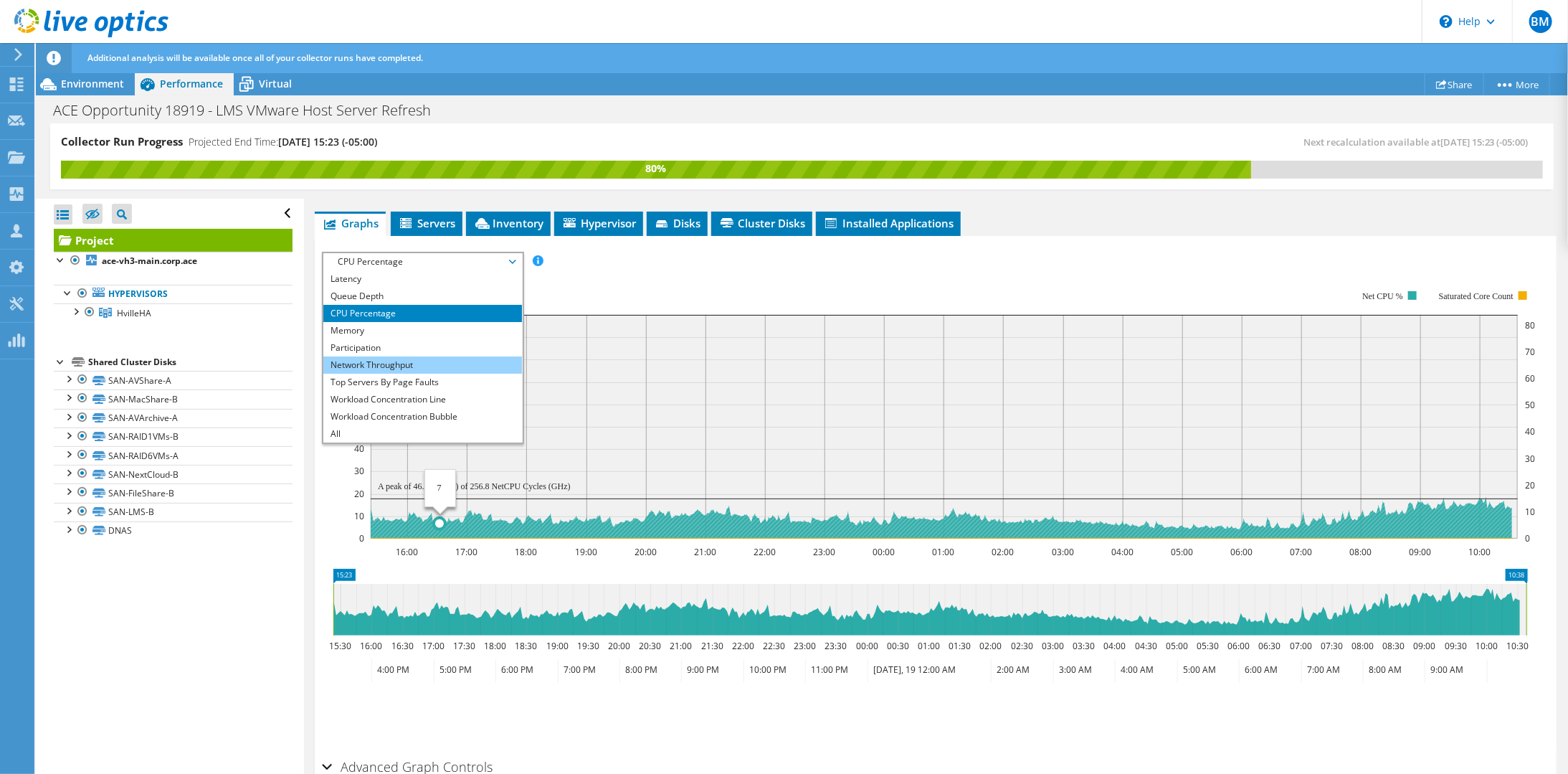
click at [396, 363] on li "Network Throughput" at bounding box center [422, 364] width 199 height 17
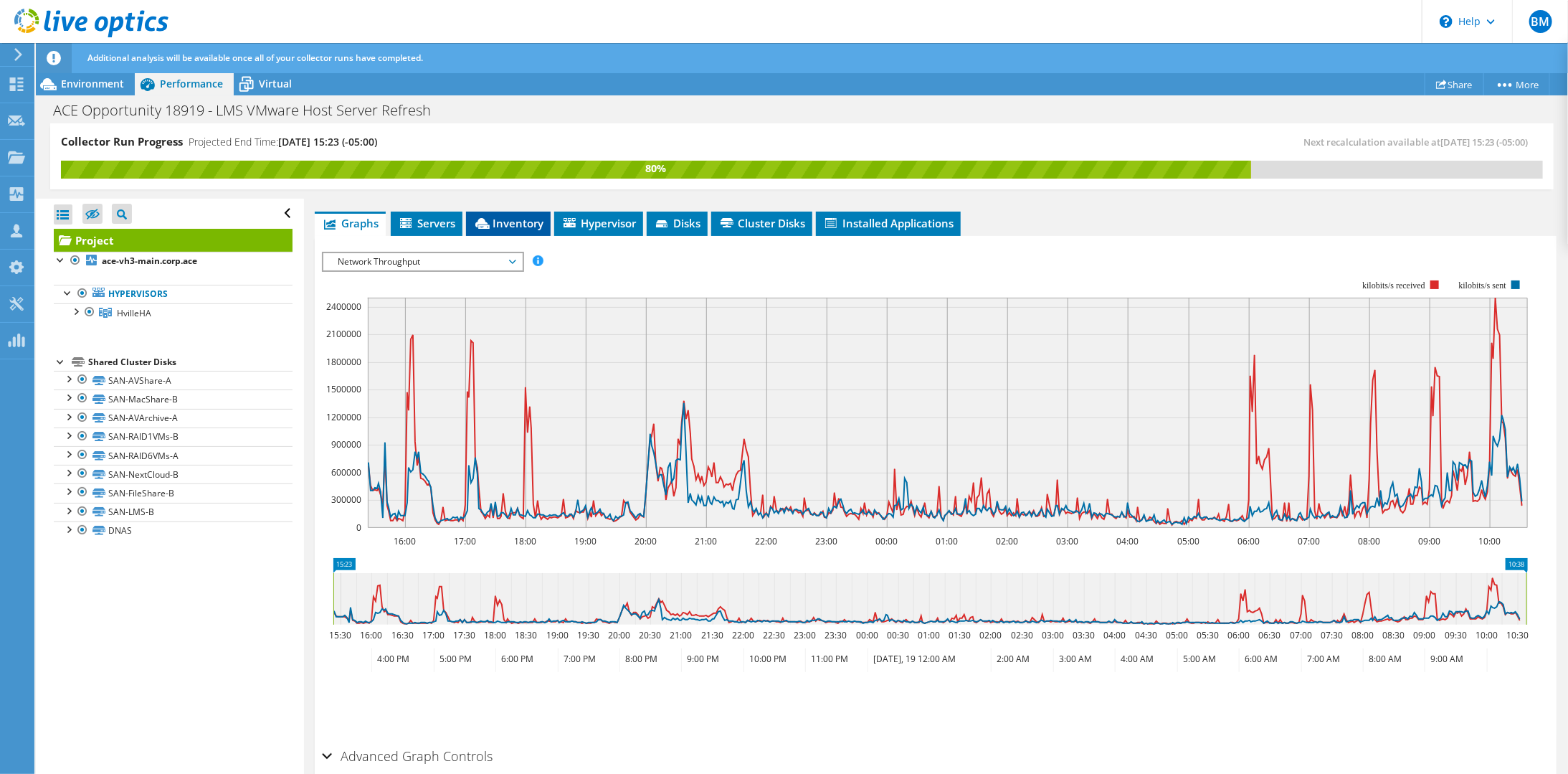
click at [528, 223] on span "Inventory" at bounding box center [507, 223] width 70 height 14
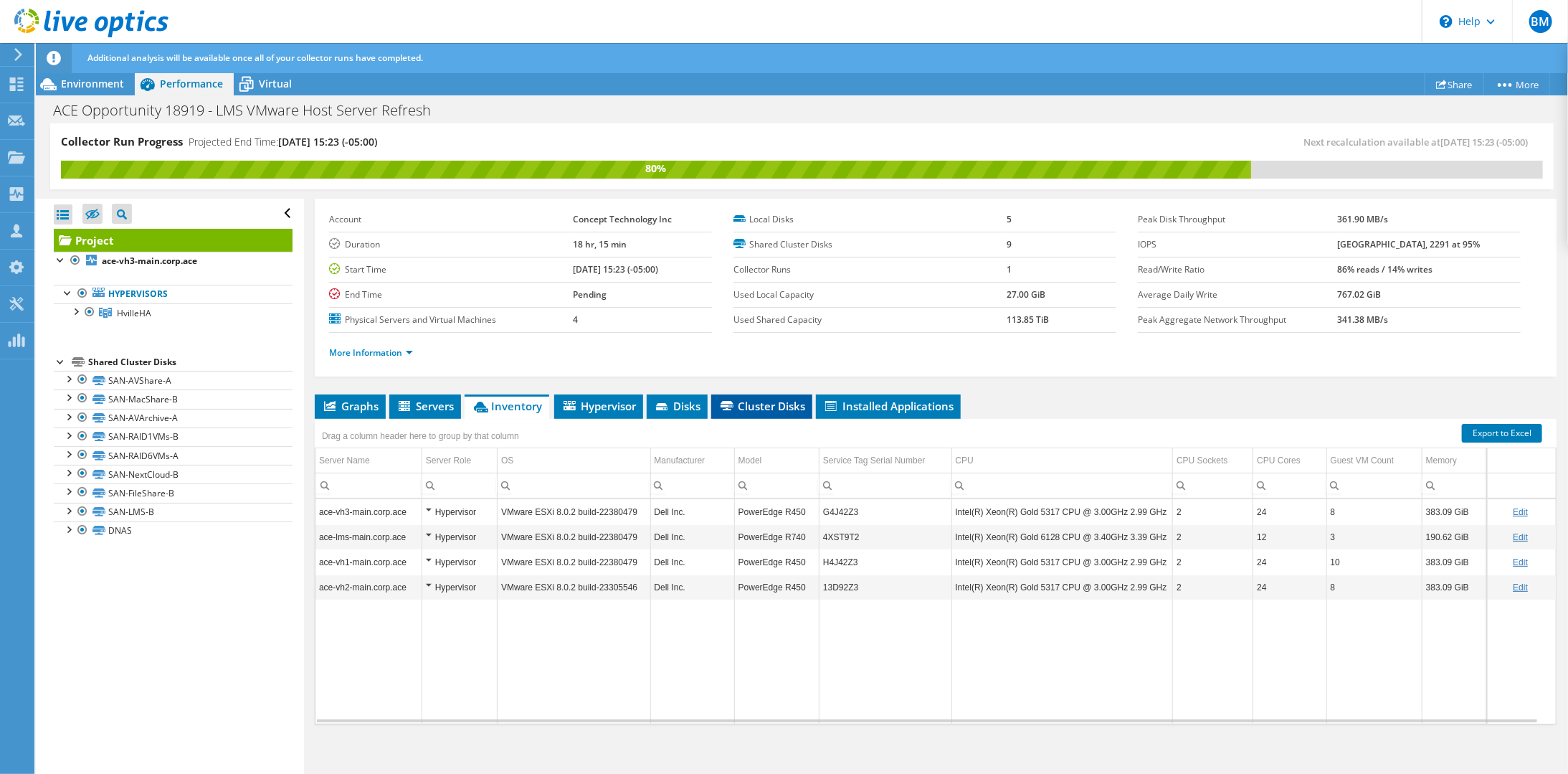
click at [750, 403] on span "Cluster Disks" at bounding box center [762, 406] width 87 height 14
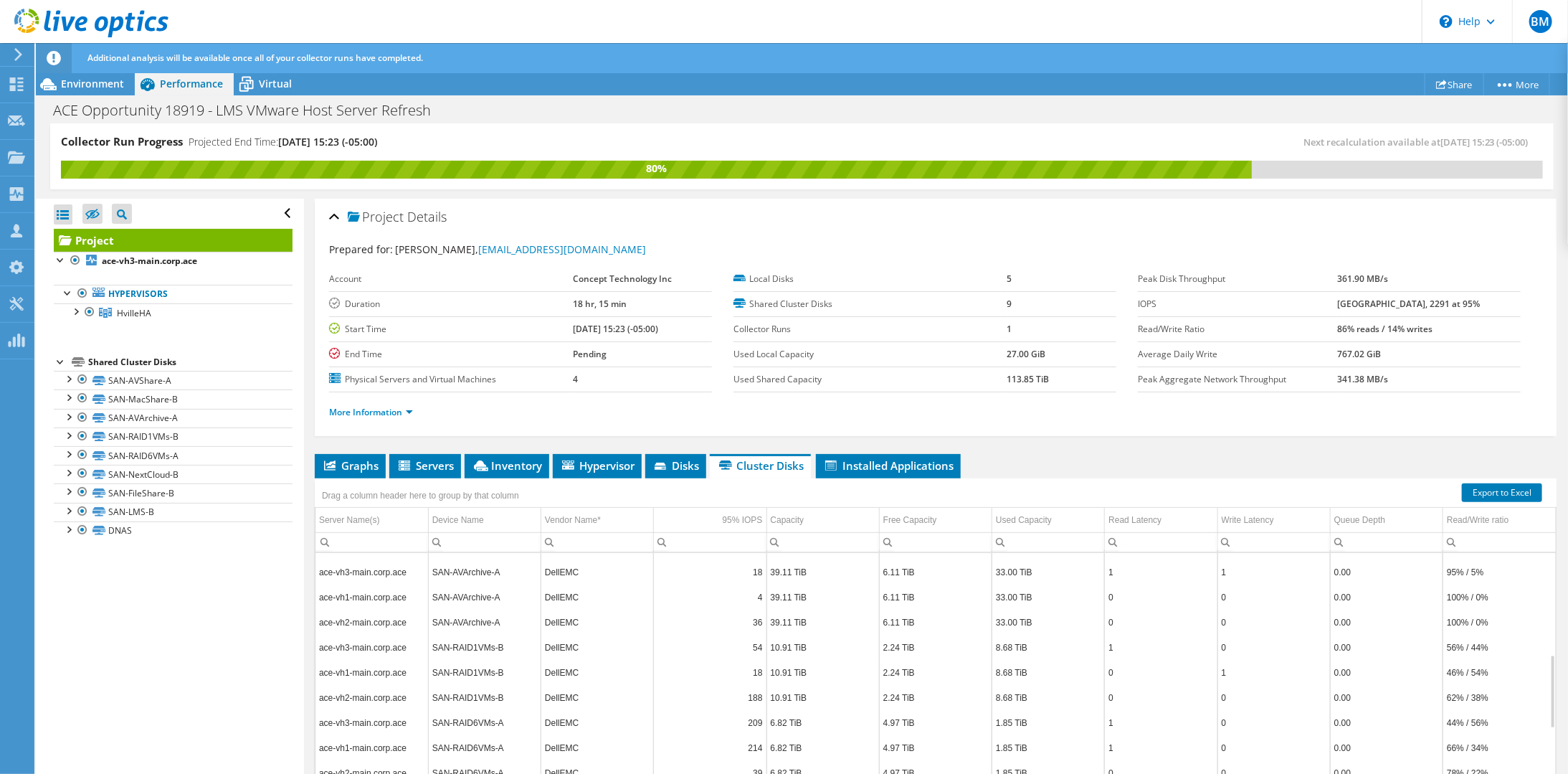
scroll to position [0, 0]
click at [865, 458] on span "Installed Applications" at bounding box center [888, 465] width 131 height 14
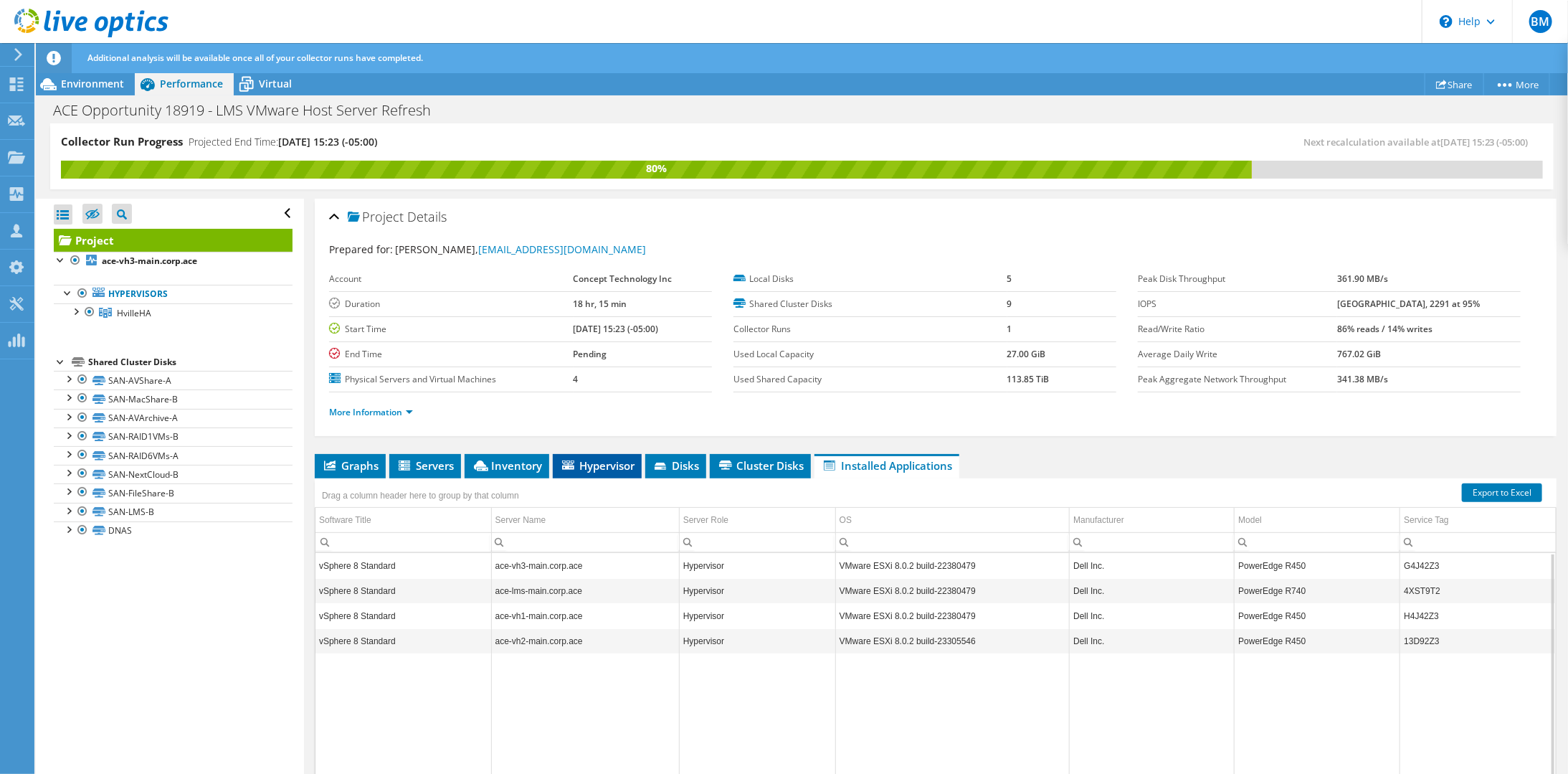
click at [600, 460] on span "Hypervisor" at bounding box center [597, 465] width 74 height 14
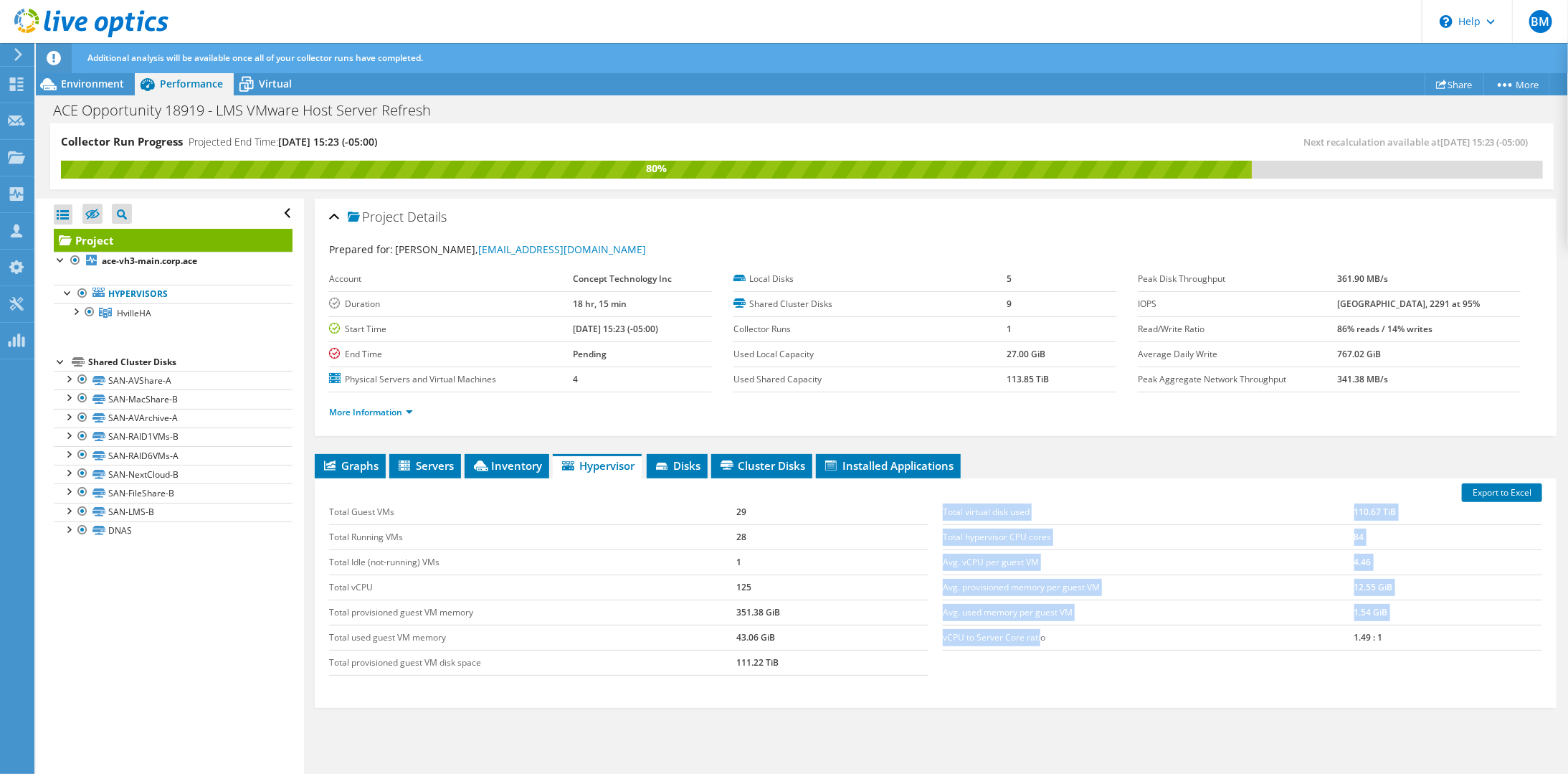
drag, startPoint x: 935, startPoint y: 635, endPoint x: 1036, endPoint y: 635, distance: 101.0
click at [1036, 635] on div "Total virtual disk used 110.67 TiB Total hypervisor CPU cores 84 Avg. vCPU per …" at bounding box center [1243, 575] width 614 height 179
click at [1036, 635] on td "vCPU to Server Core ratio" at bounding box center [1149, 636] width 412 height 25
click at [1037, 632] on td "vCPU to Server Core ratio" at bounding box center [1149, 636] width 412 height 25
drag, startPoint x: 1421, startPoint y: 632, endPoint x: 936, endPoint y: 634, distance: 485.0
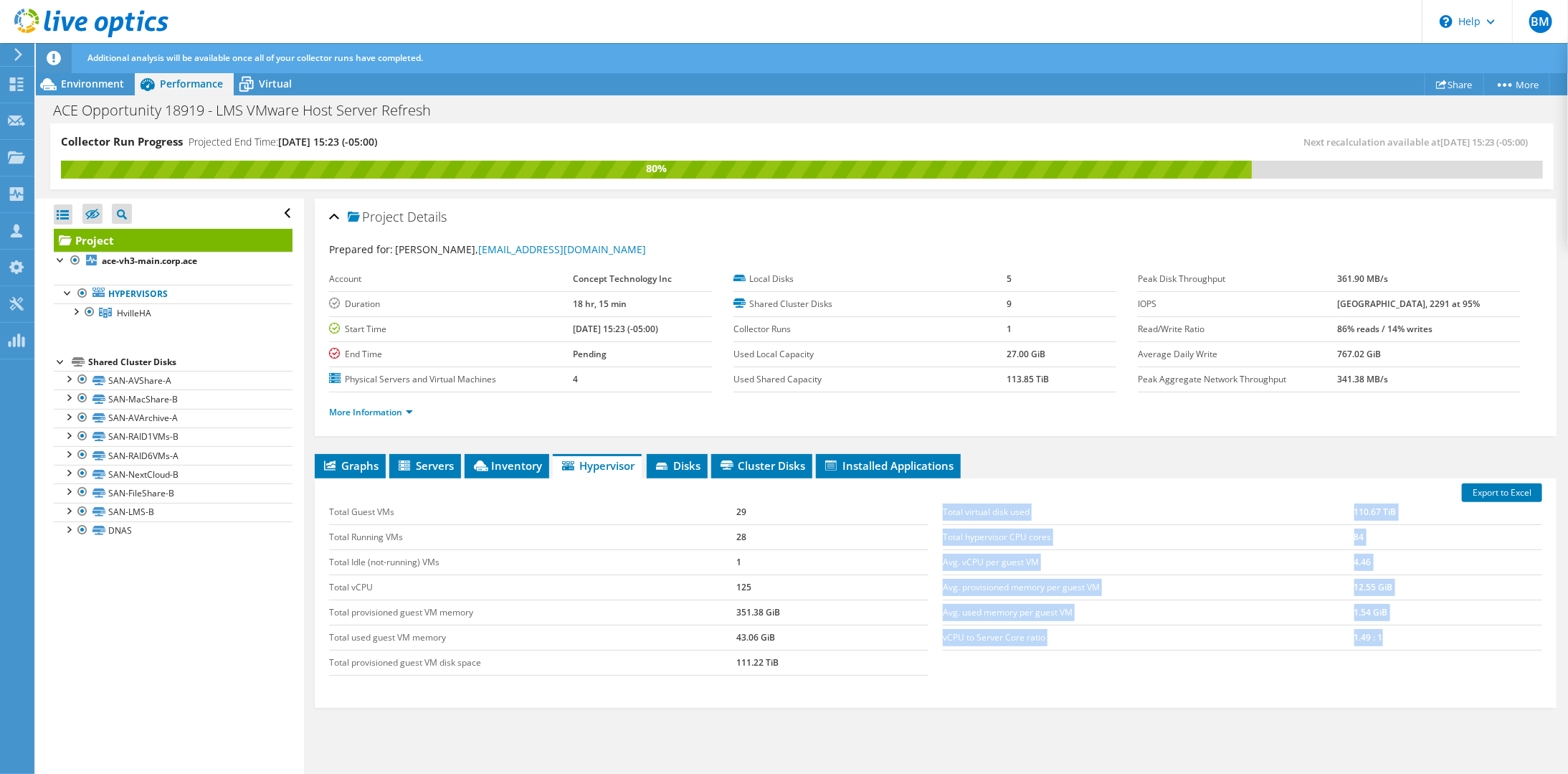
click at [936, 634] on div "Total virtual disk used 110.67 TiB Total hypervisor CPU cores 84 Avg. vCPU per …" at bounding box center [1243, 575] width 614 height 179
drag, startPoint x: 936, startPoint y: 634, endPoint x: 987, endPoint y: 666, distance: 60.2
click at [991, 669] on div "Total Guest VMs 29 Total Running VMs 28 Total Idle (not-running) VMs 1 Total vC…" at bounding box center [935, 588] width 1228 height 205
click at [943, 631] on td "vCPU to Server Core ratio" at bounding box center [1149, 636] width 412 height 25
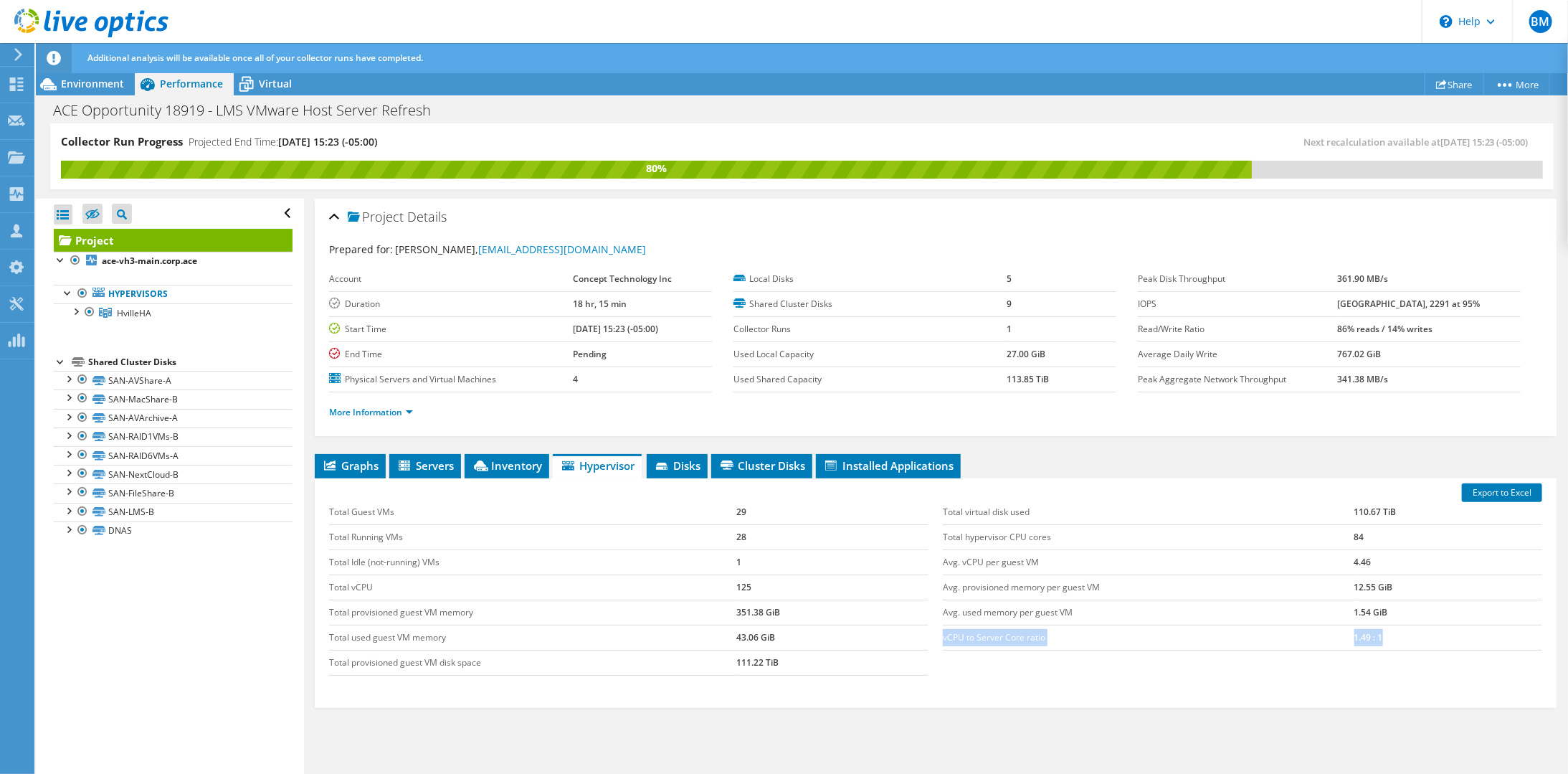
drag, startPoint x: 939, startPoint y: 633, endPoint x: 1388, endPoint y: 638, distance: 449.0
click at [1388, 638] on tr "vCPU to Server Core ratio 1.49 : 1" at bounding box center [1243, 636] width 600 height 25
drag, startPoint x: 1388, startPoint y: 638, endPoint x: 1360, endPoint y: 633, distance: 28.4
copy tr "vCPU to Server Core ratio 1.49 : 1"
click at [1050, 685] on div "Export to Excel Total Guest VMs 29 Total Running VMs 28 Total Idle (not-running…" at bounding box center [936, 594] width 1243 height 230
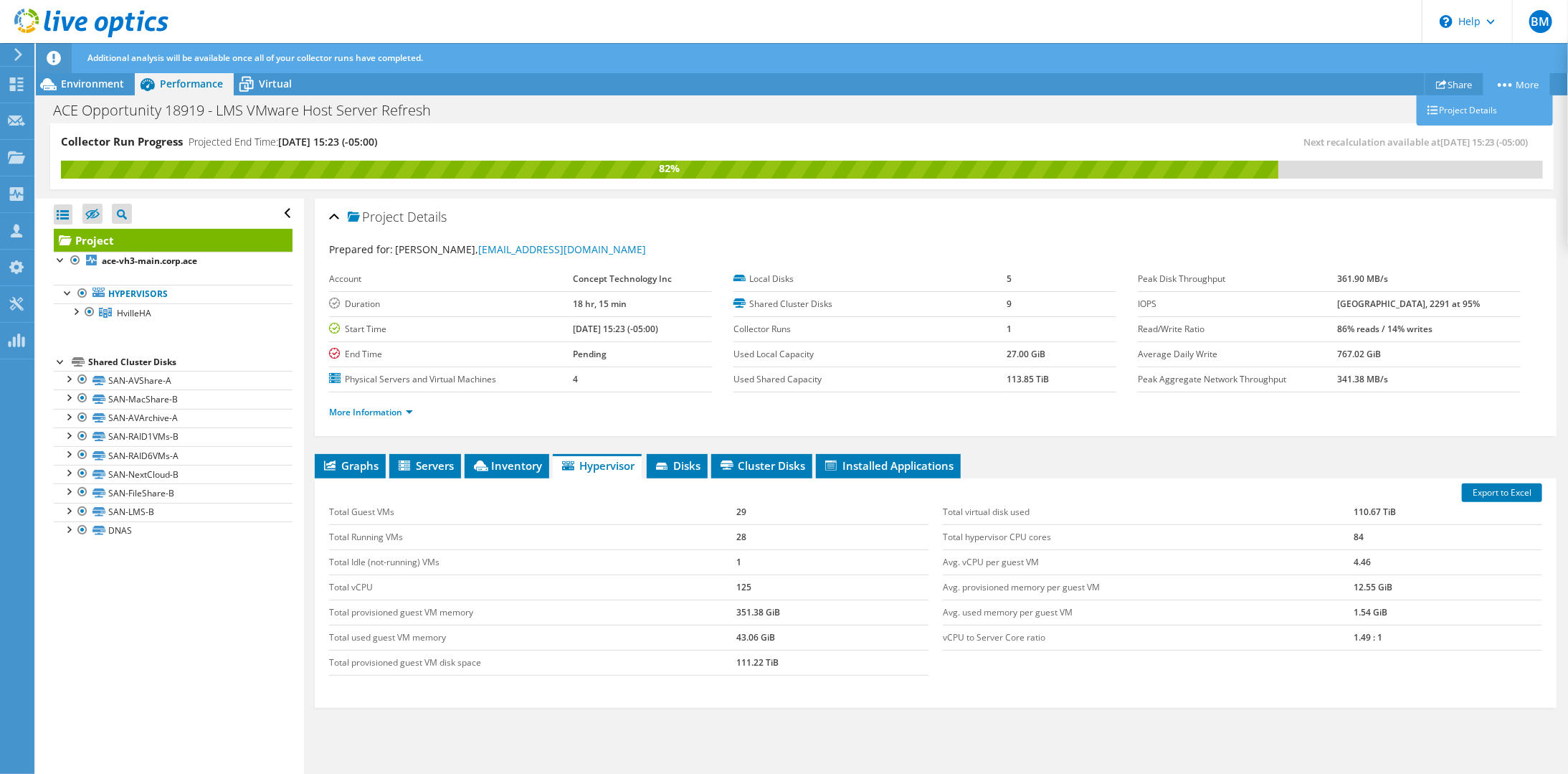
click at [1509, 84] on circle at bounding box center [1511, 85] width 4 height 4
click at [1259, 107] on div "ACE Opportunity 18919 - LMS VMware Host Server Refresh Print" at bounding box center [801, 110] width 1532 height 27
click at [403, 406] on link "More Information" at bounding box center [371, 412] width 84 height 12
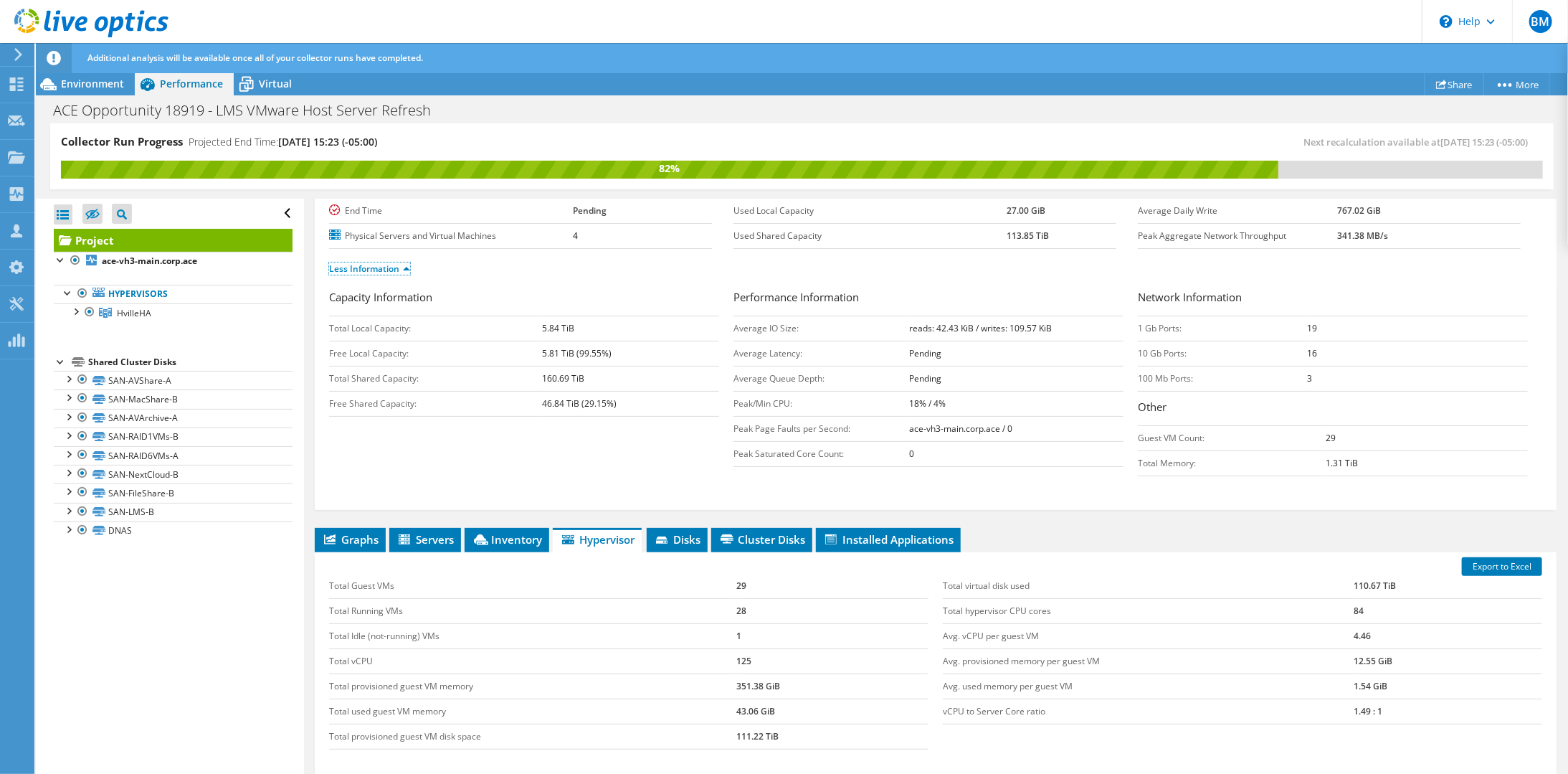
scroll to position [215, 0]
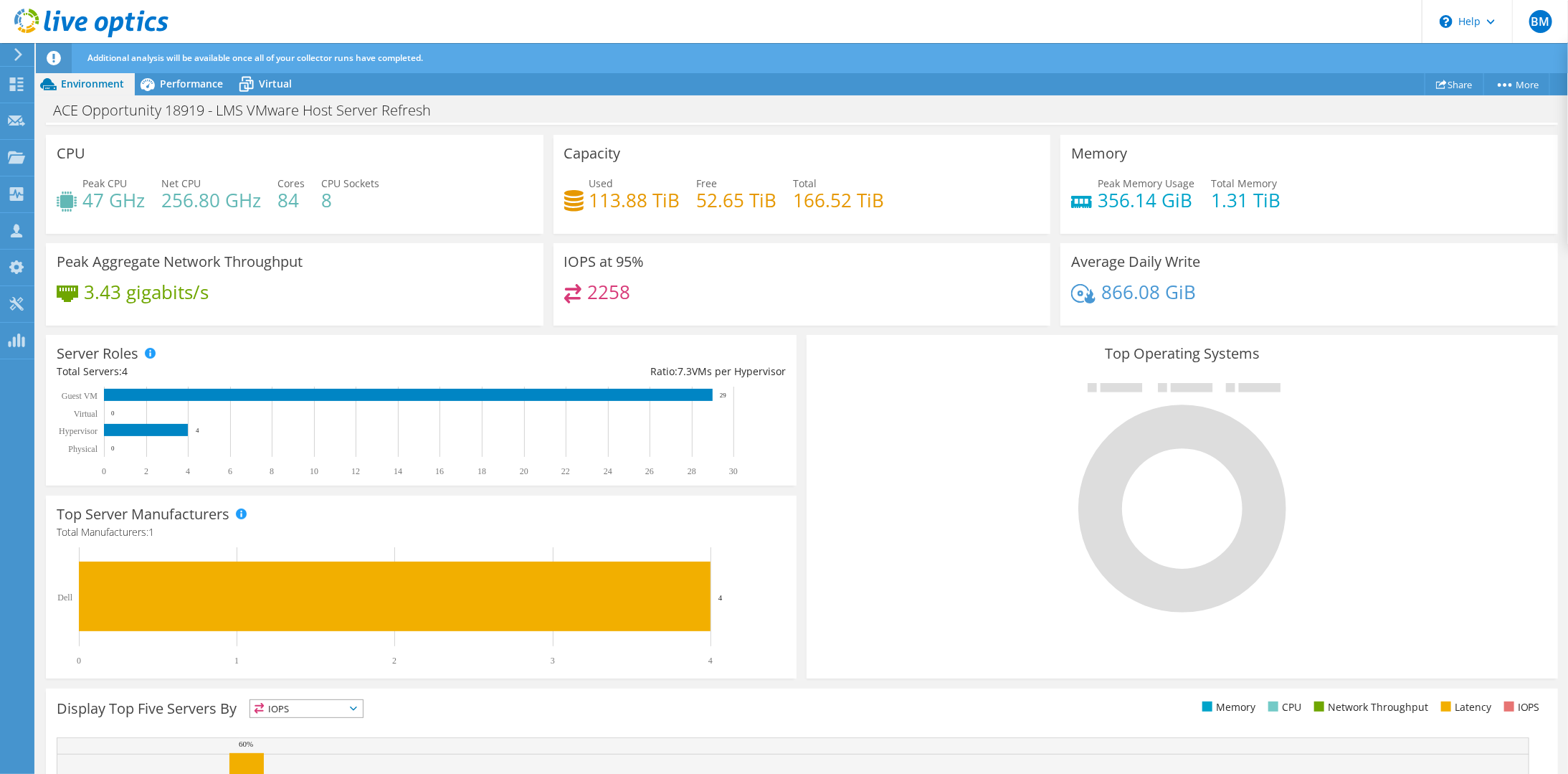
scroll to position [71, 0]
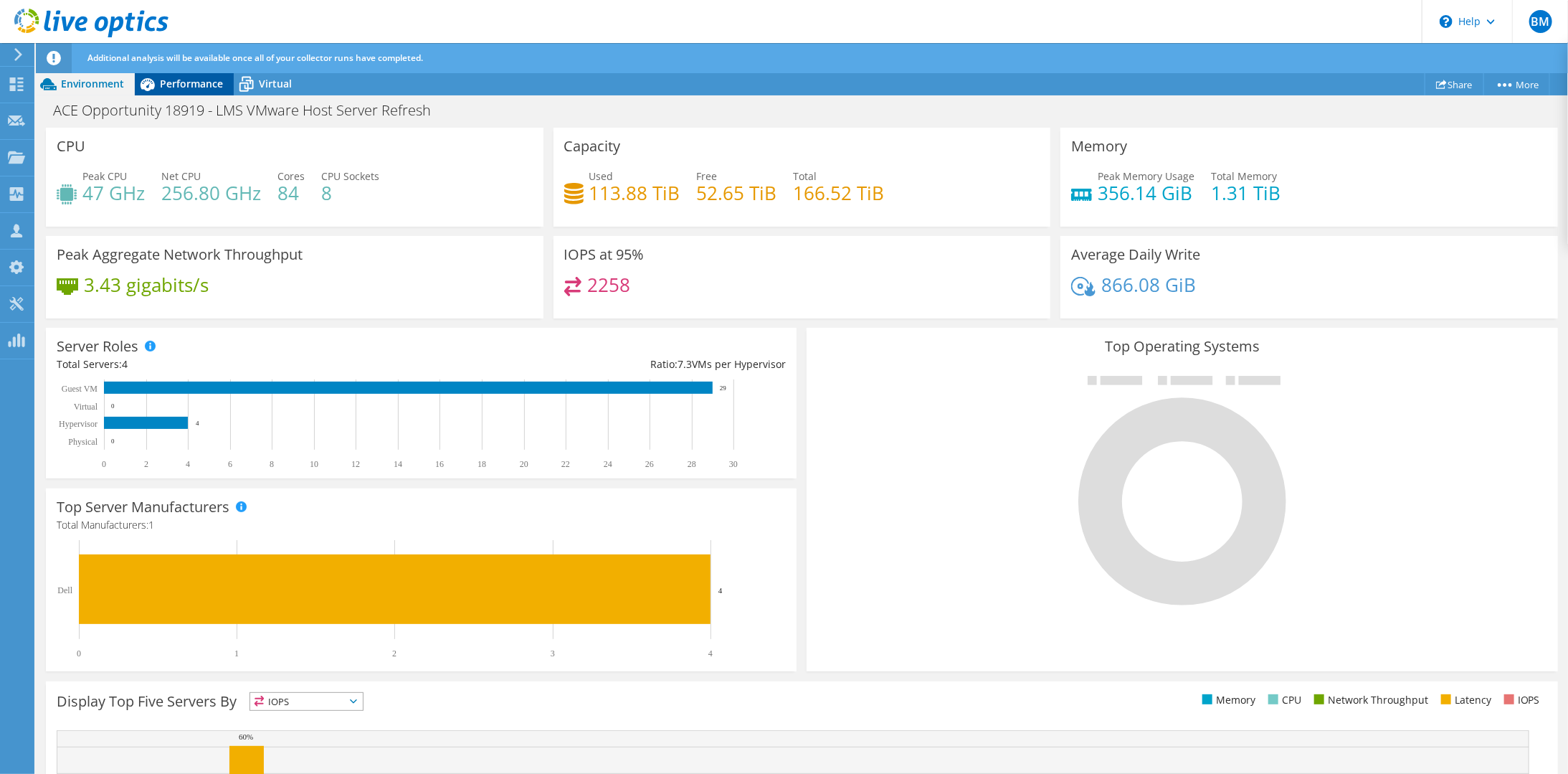
click at [194, 86] on span "Performance" at bounding box center [192, 84] width 63 height 14
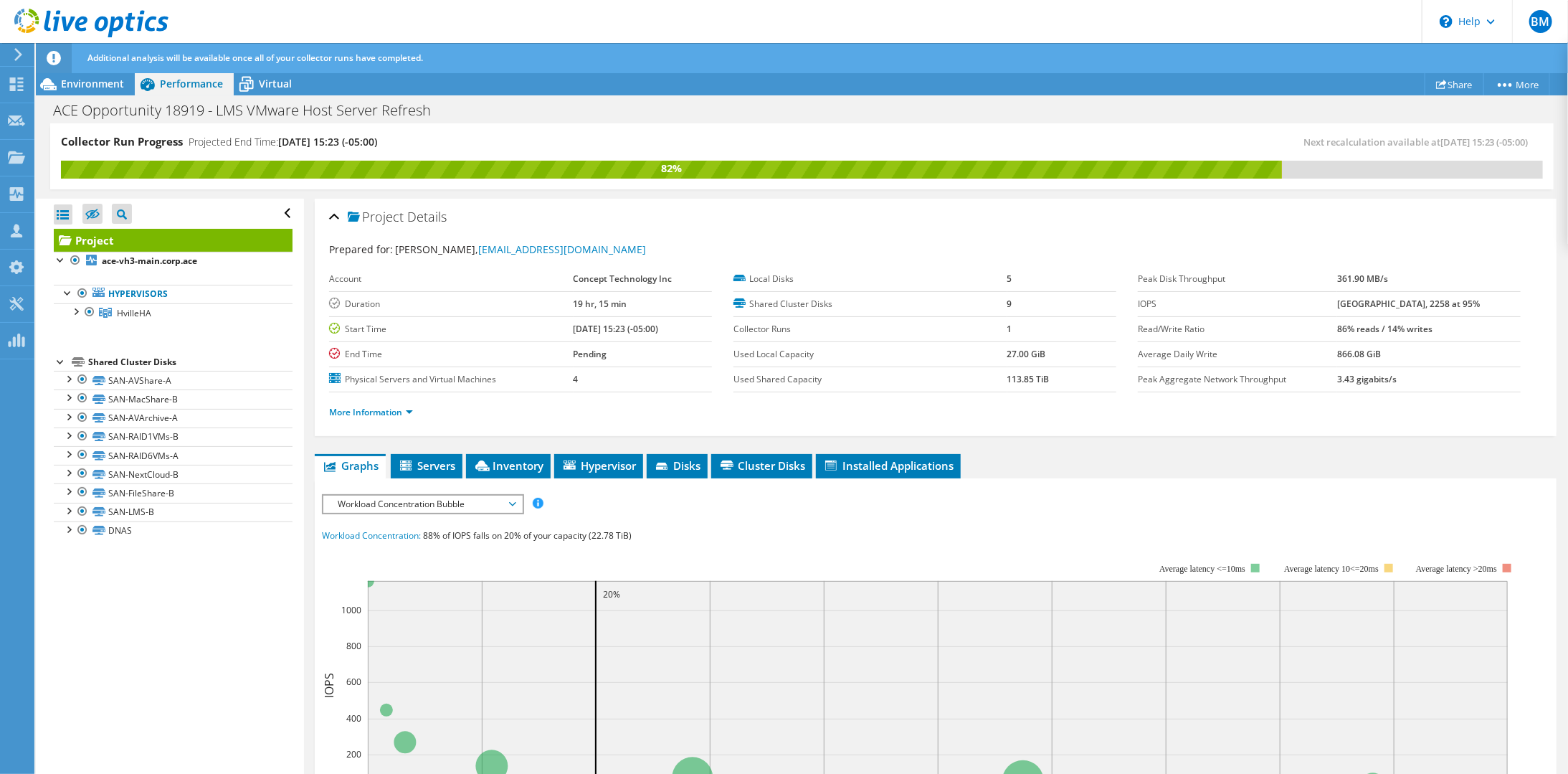
scroll to position [0, 0]
click at [507, 458] on span "Inventory" at bounding box center [507, 465] width 70 height 14
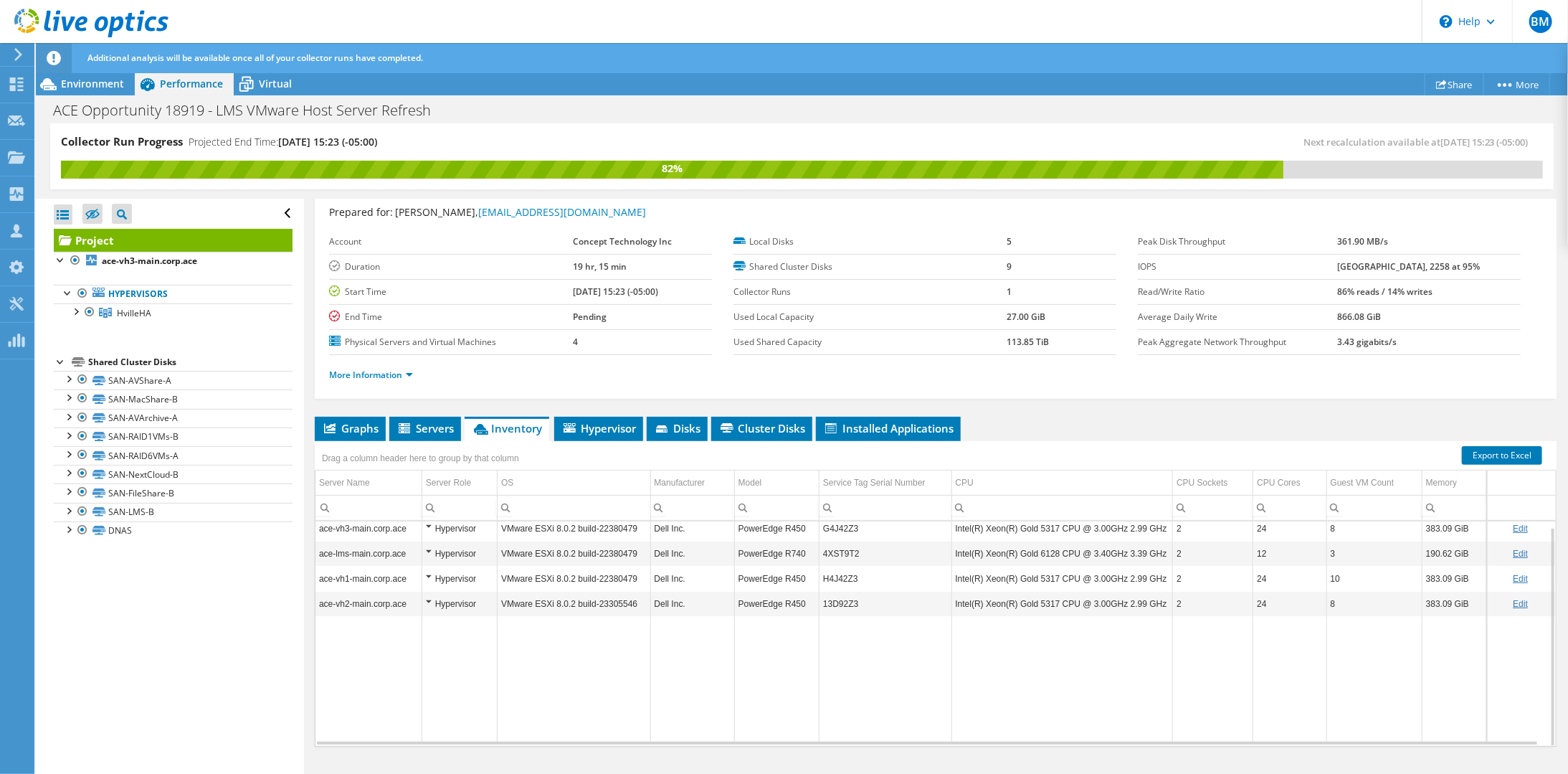
scroll to position [59, 0]
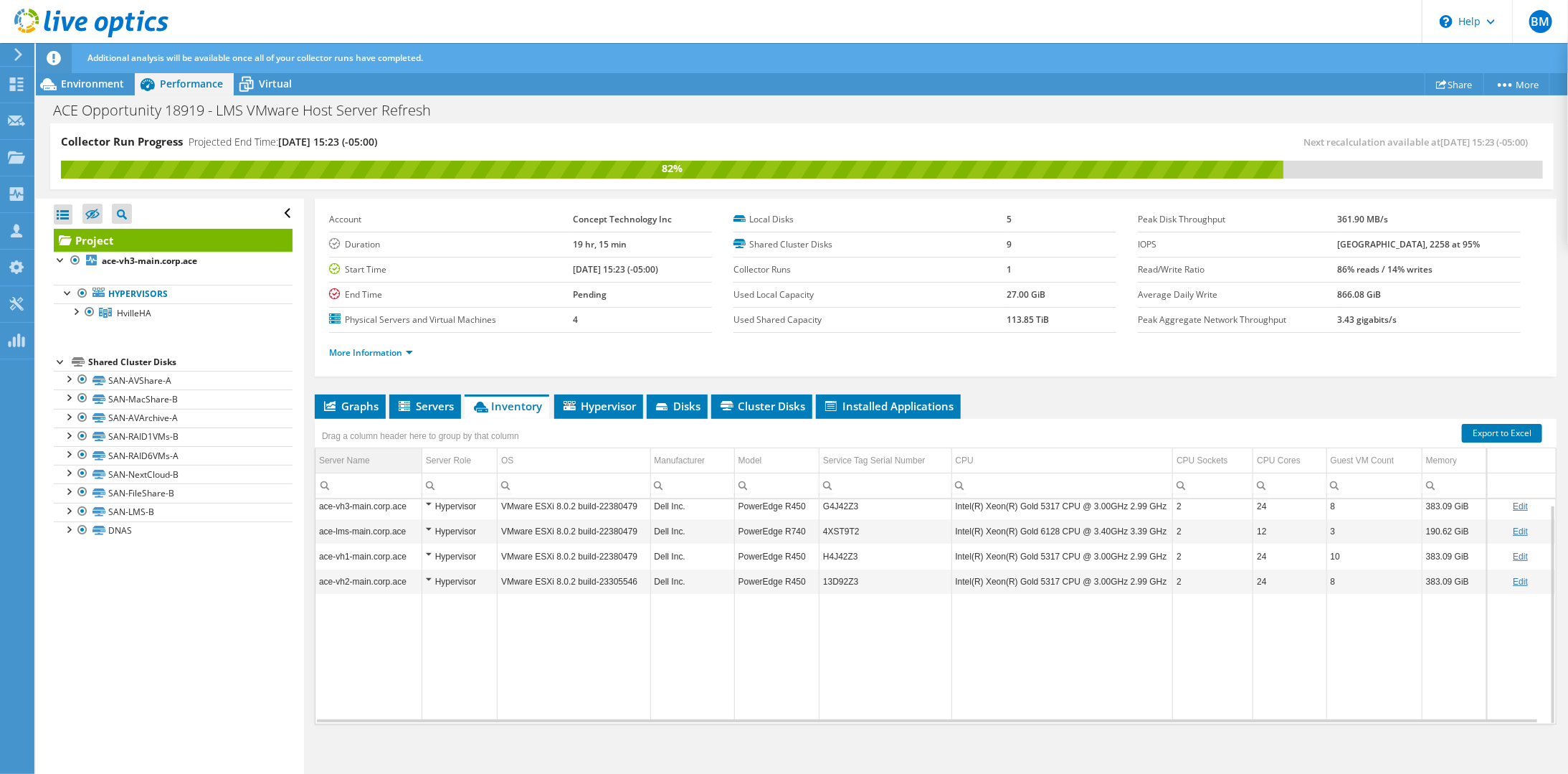
click at [385, 460] on td "Server Name" at bounding box center [368, 460] width 106 height 25
click at [724, 654] on td "Data grid" at bounding box center [692, 662] width 84 height 126
click at [608, 400] on span "Hypervisor" at bounding box center [599, 406] width 74 height 14
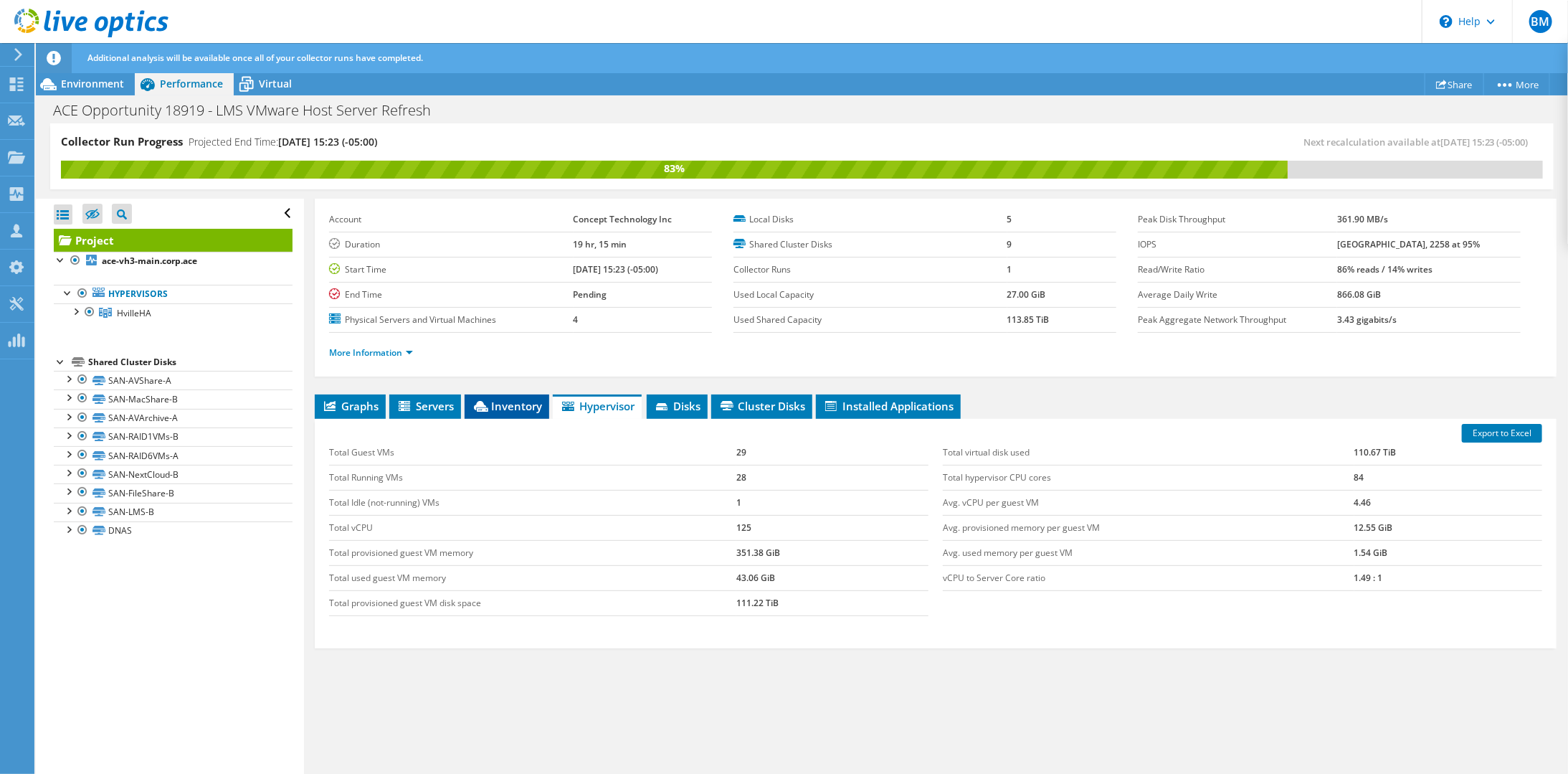
click at [502, 408] on span "Inventory" at bounding box center [507, 406] width 70 height 14
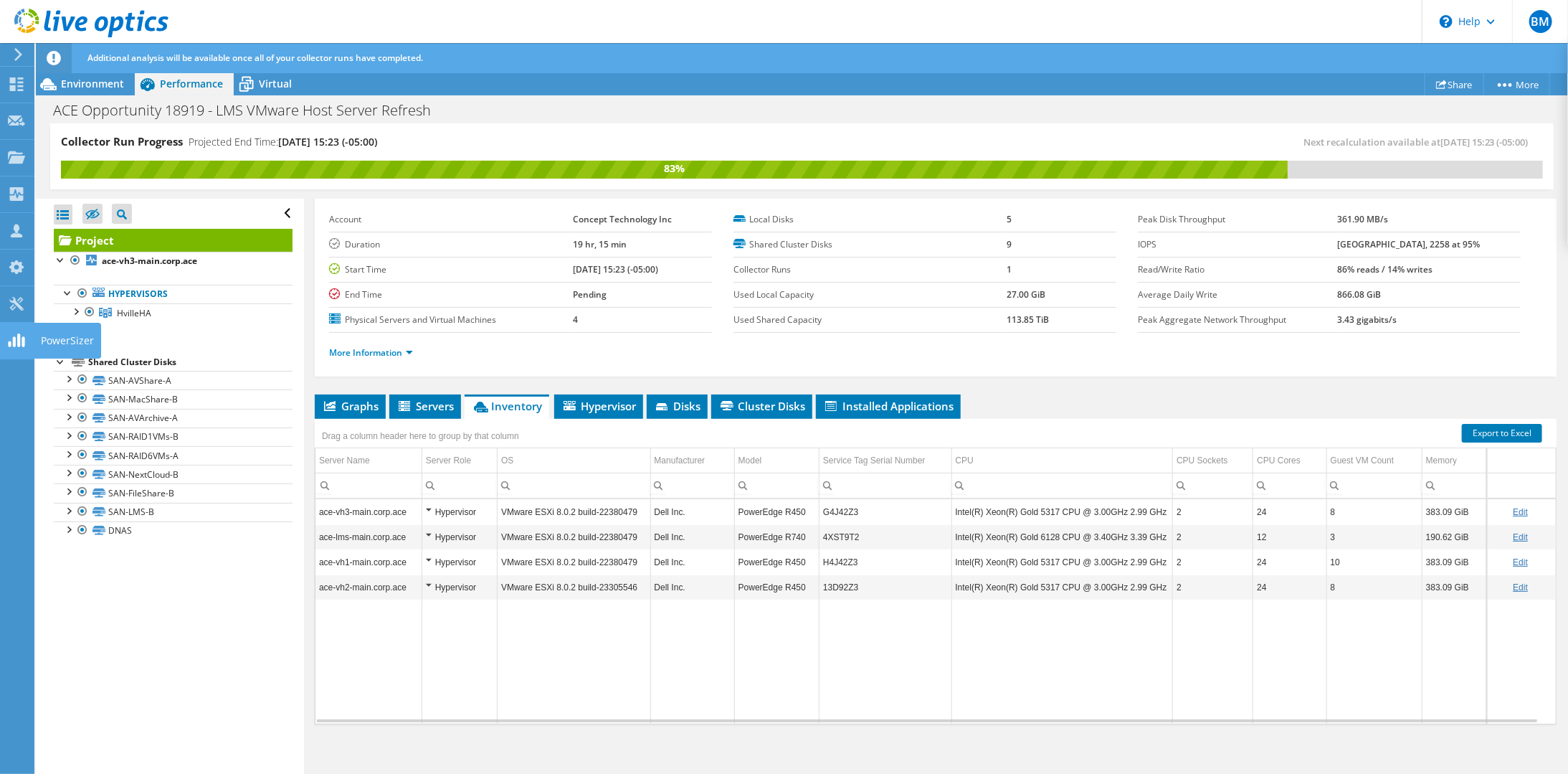
click at [17, 348] on div at bounding box center [16, 342] width 17 height 16
click at [1509, 83] on circle at bounding box center [1511, 85] width 4 height 4
click at [1486, 110] on link "Project Details" at bounding box center [1485, 110] width 137 height 30
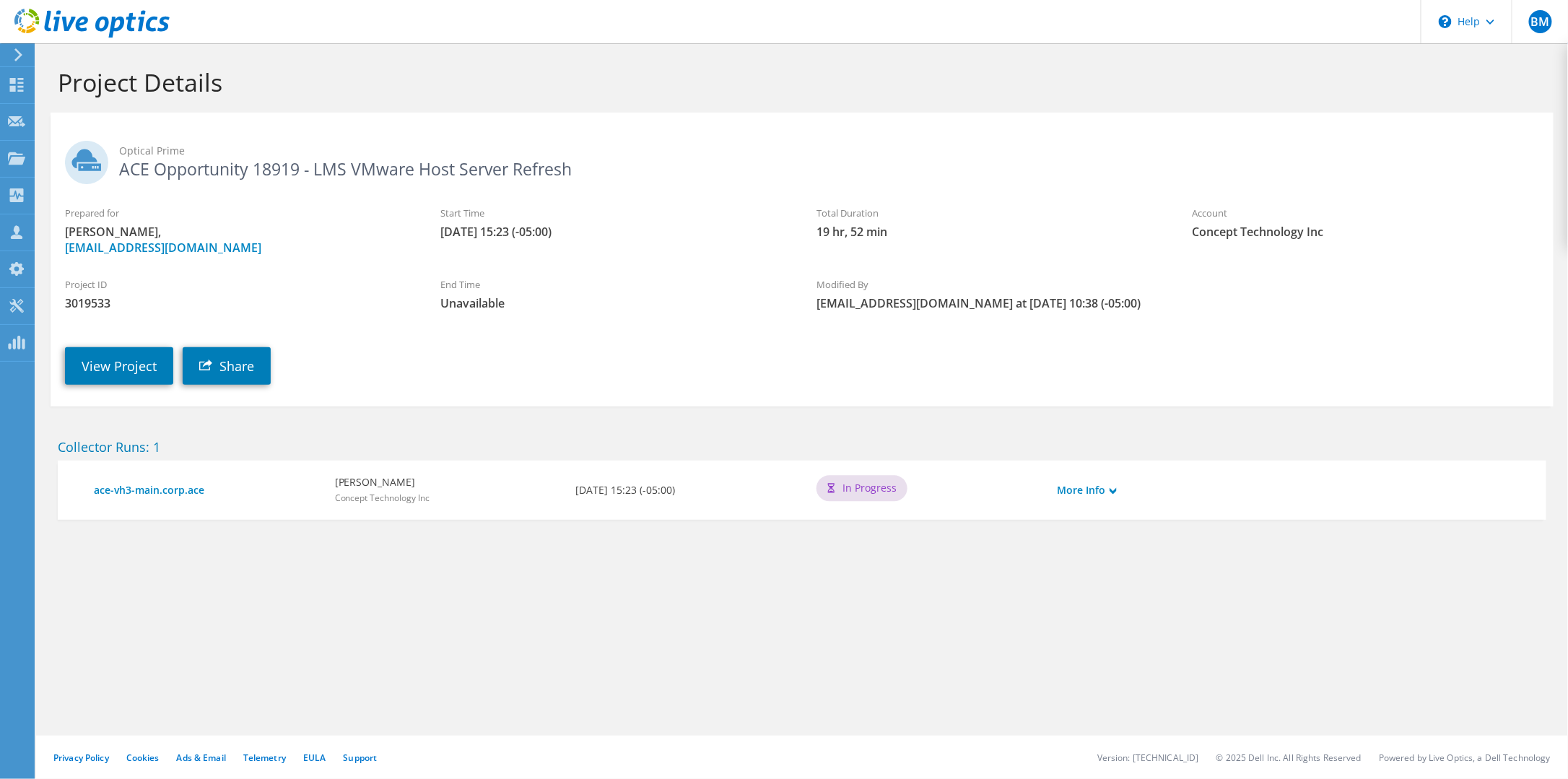
click at [1094, 505] on div "More Info" at bounding box center [1111, 490] width 121 height 30
click at [1101, 498] on link "More Info" at bounding box center [1087, 490] width 59 height 16
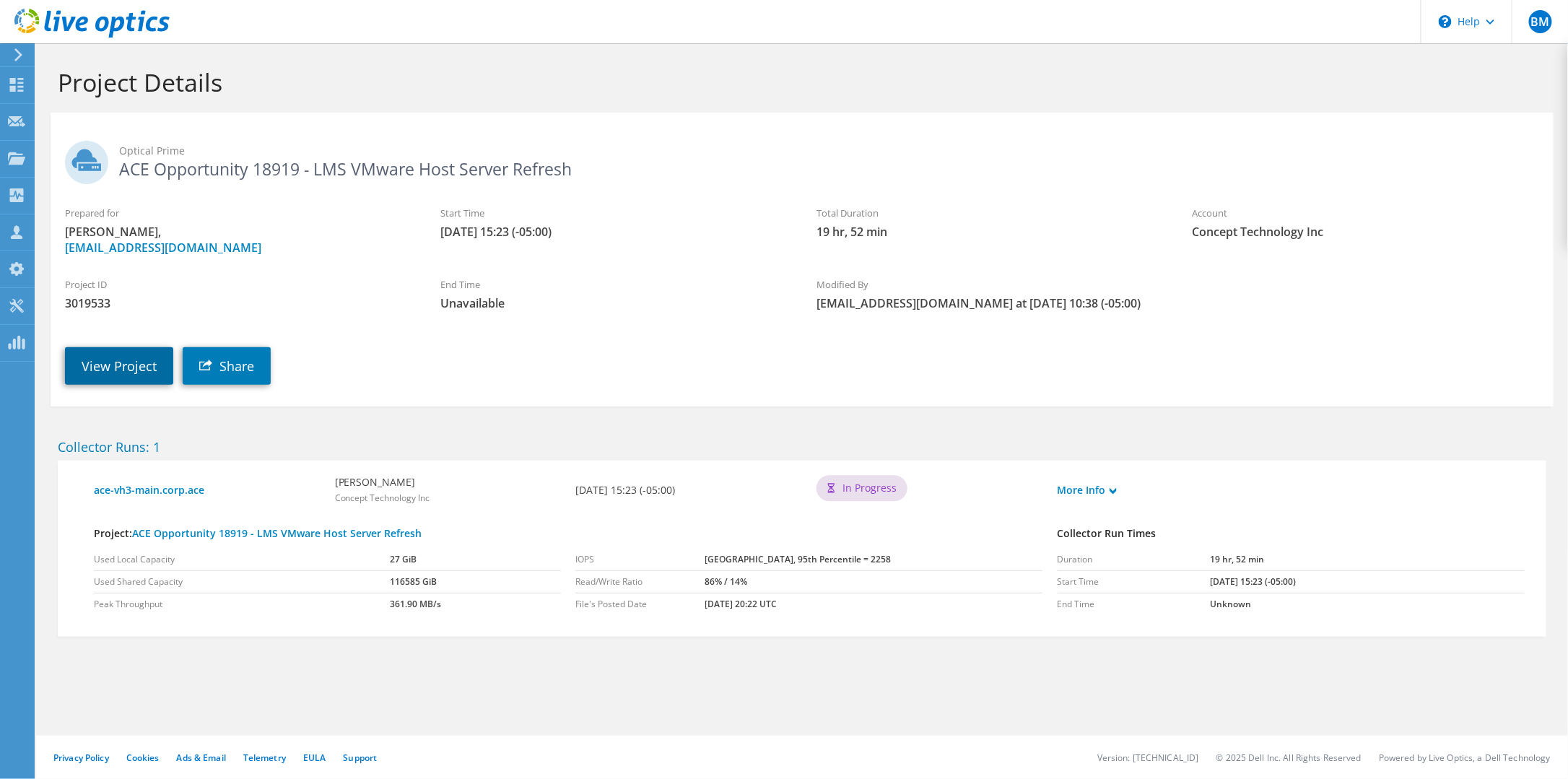
click at [110, 385] on link "View Project" at bounding box center [119, 367] width 109 height 38
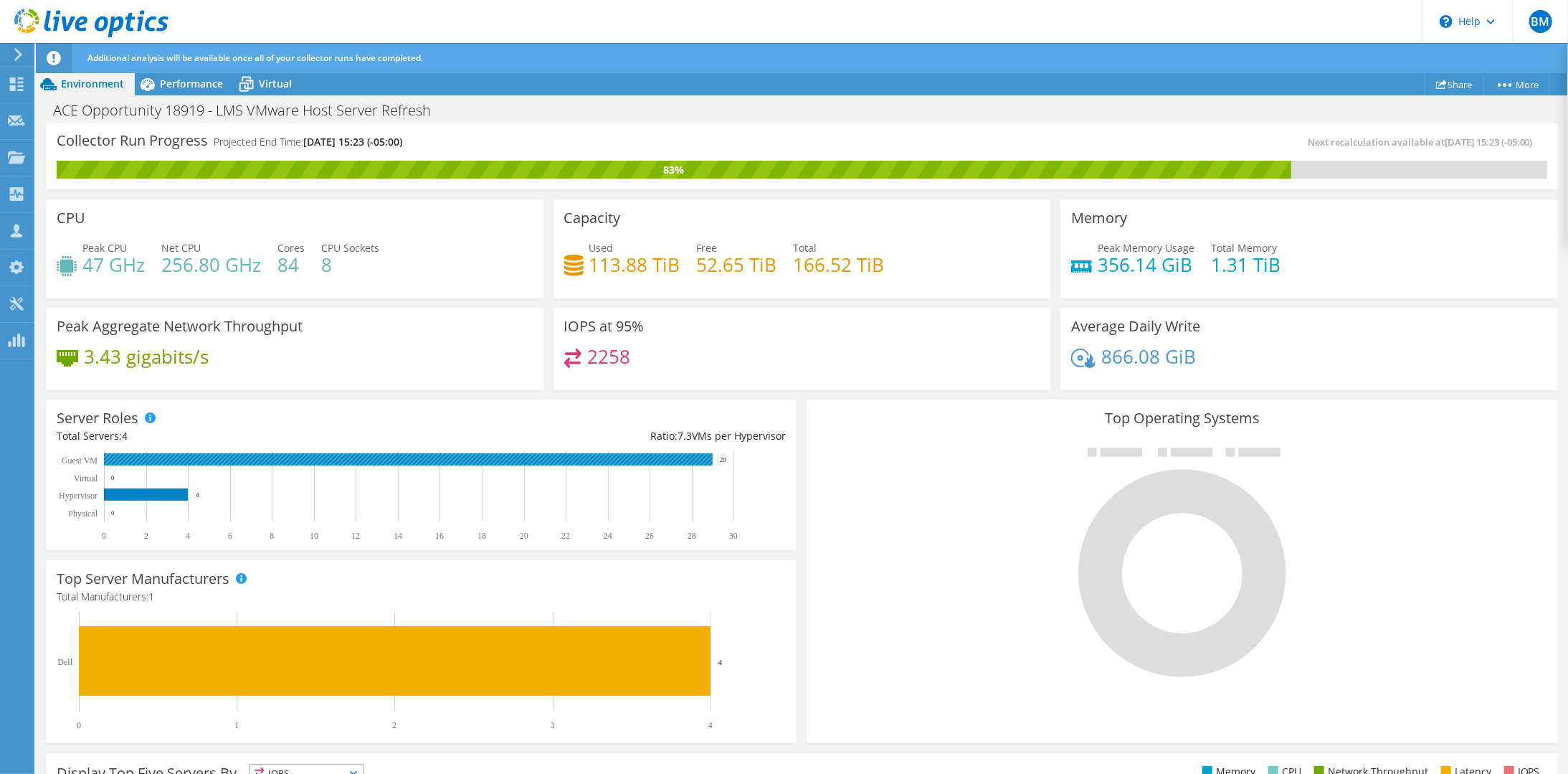
click at [464, 457] on rect at bounding box center [408, 459] width 608 height 12
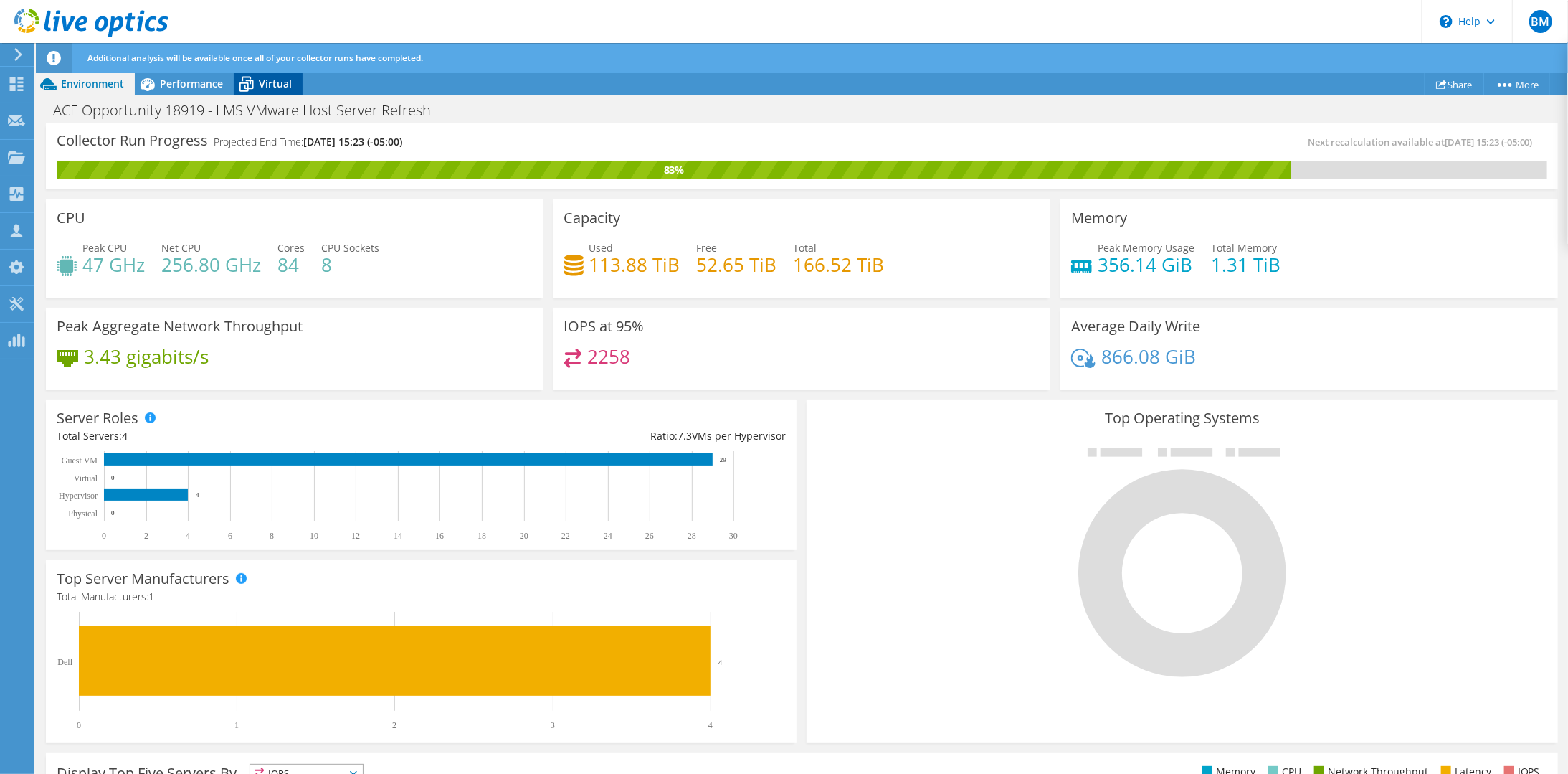
click at [267, 92] on div "Virtual" at bounding box center [268, 83] width 69 height 23
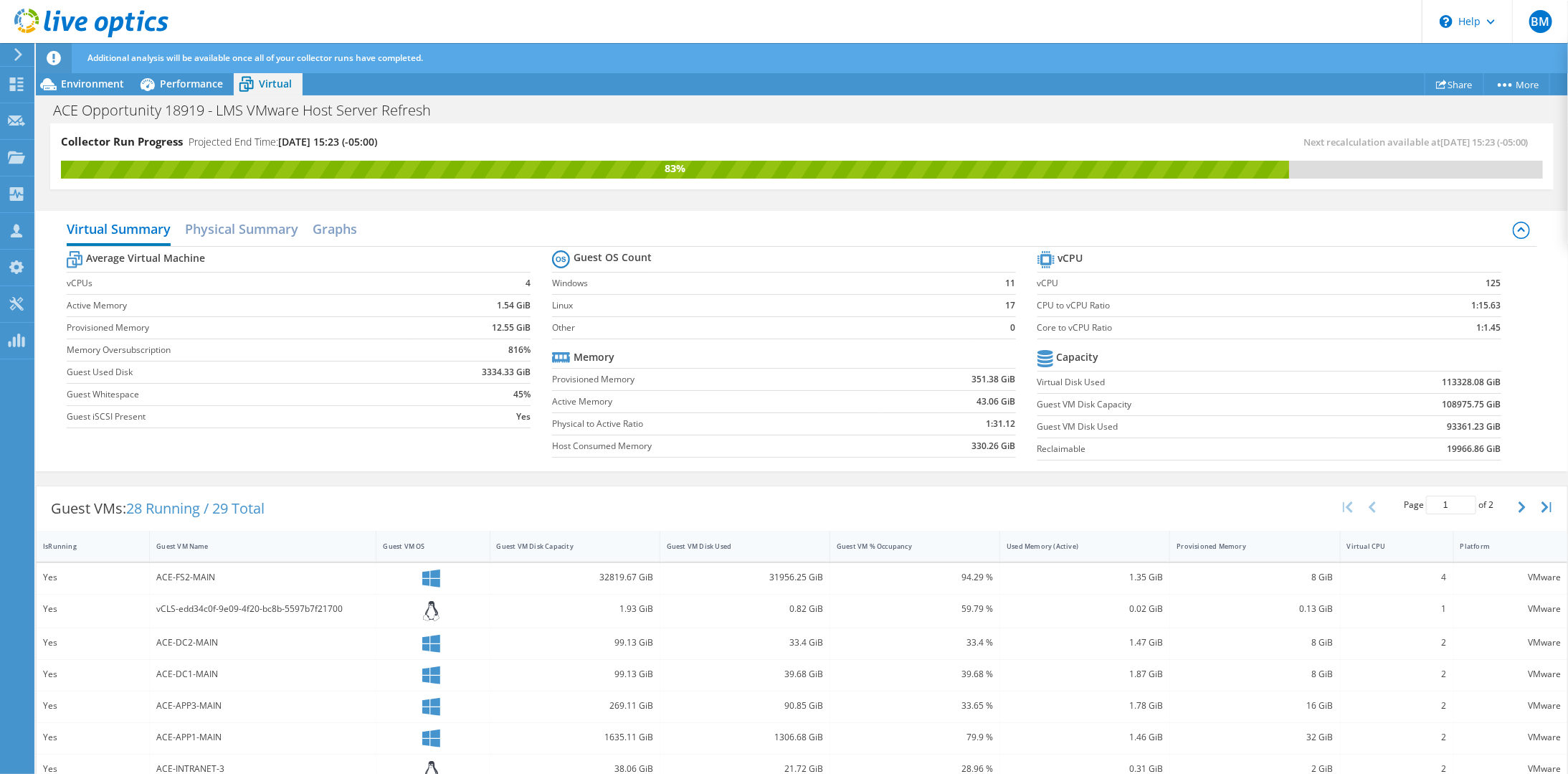
click at [1049, 251] on rect at bounding box center [1049, 252] width 1 height 2
click at [1067, 325] on label "Core to vCPU Ratio" at bounding box center [1209, 328] width 342 height 14
click at [197, 504] on span "28 Running / 29 Total" at bounding box center [196, 509] width 138 height 20
click at [271, 227] on h2 "Physical Summary" at bounding box center [241, 231] width 114 height 32
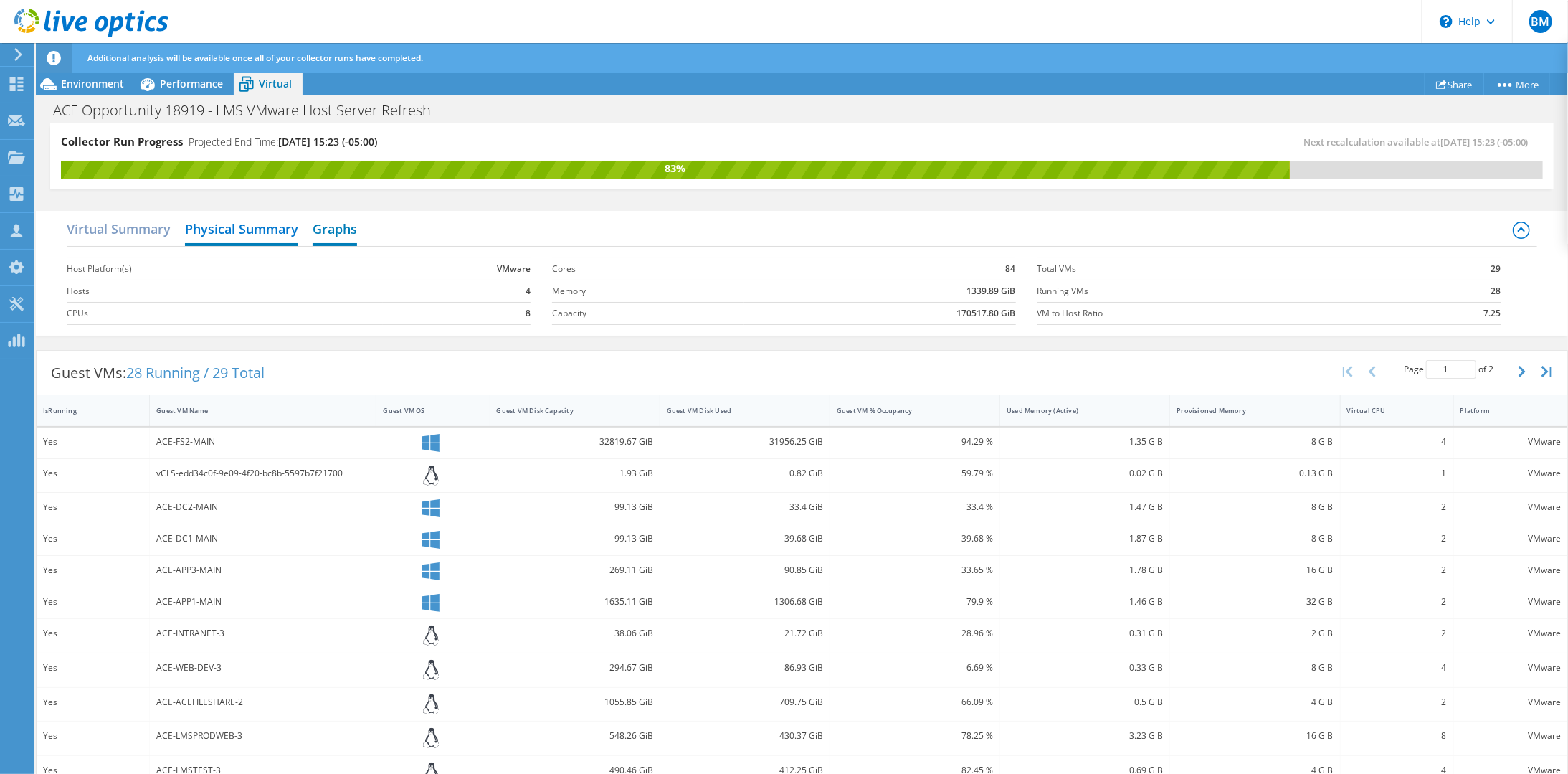
click at [334, 225] on h2 "Graphs" at bounding box center [334, 231] width 45 height 32
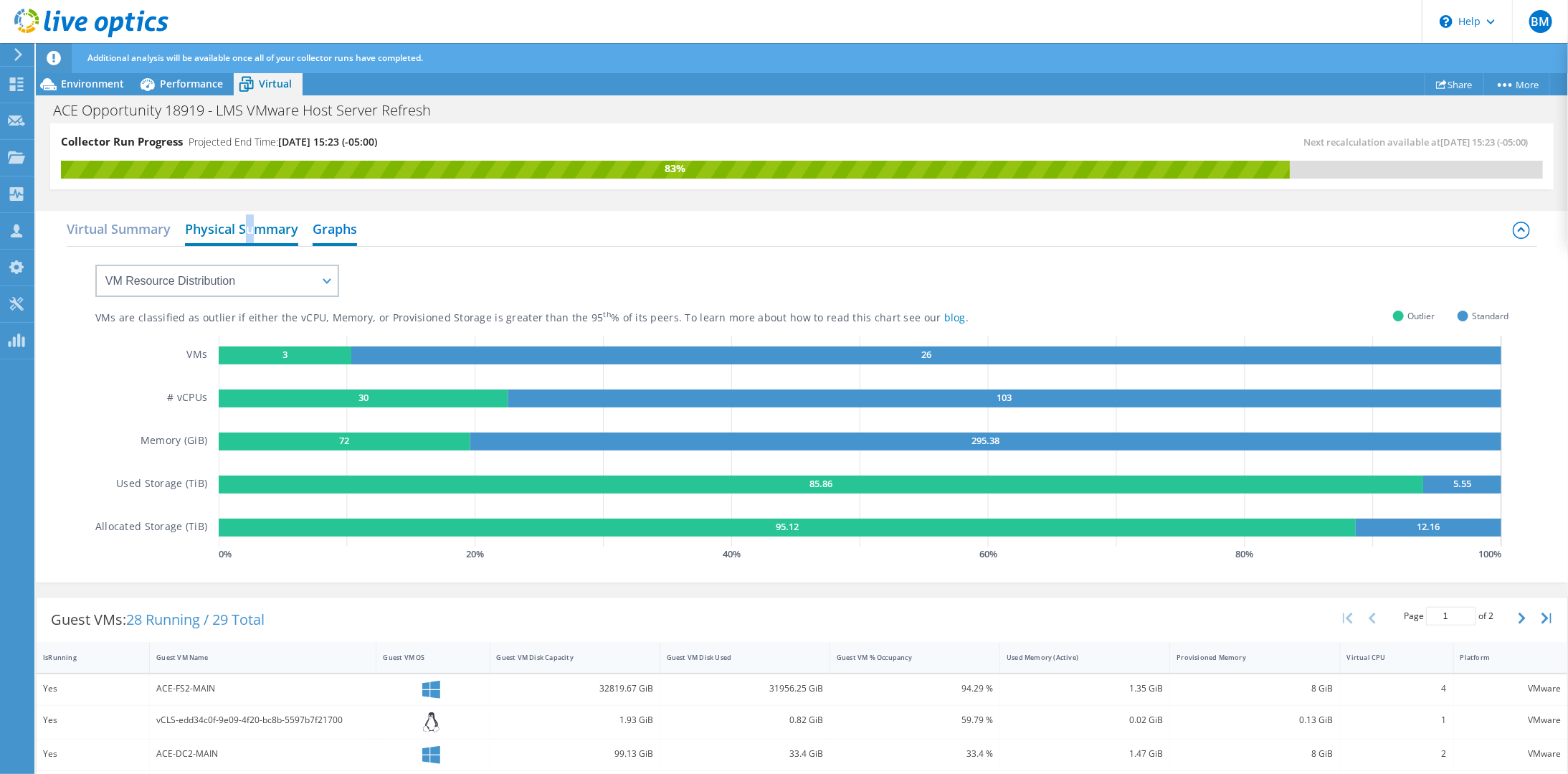
click at [248, 228] on h2 "Physical Summary" at bounding box center [241, 231] width 114 height 32
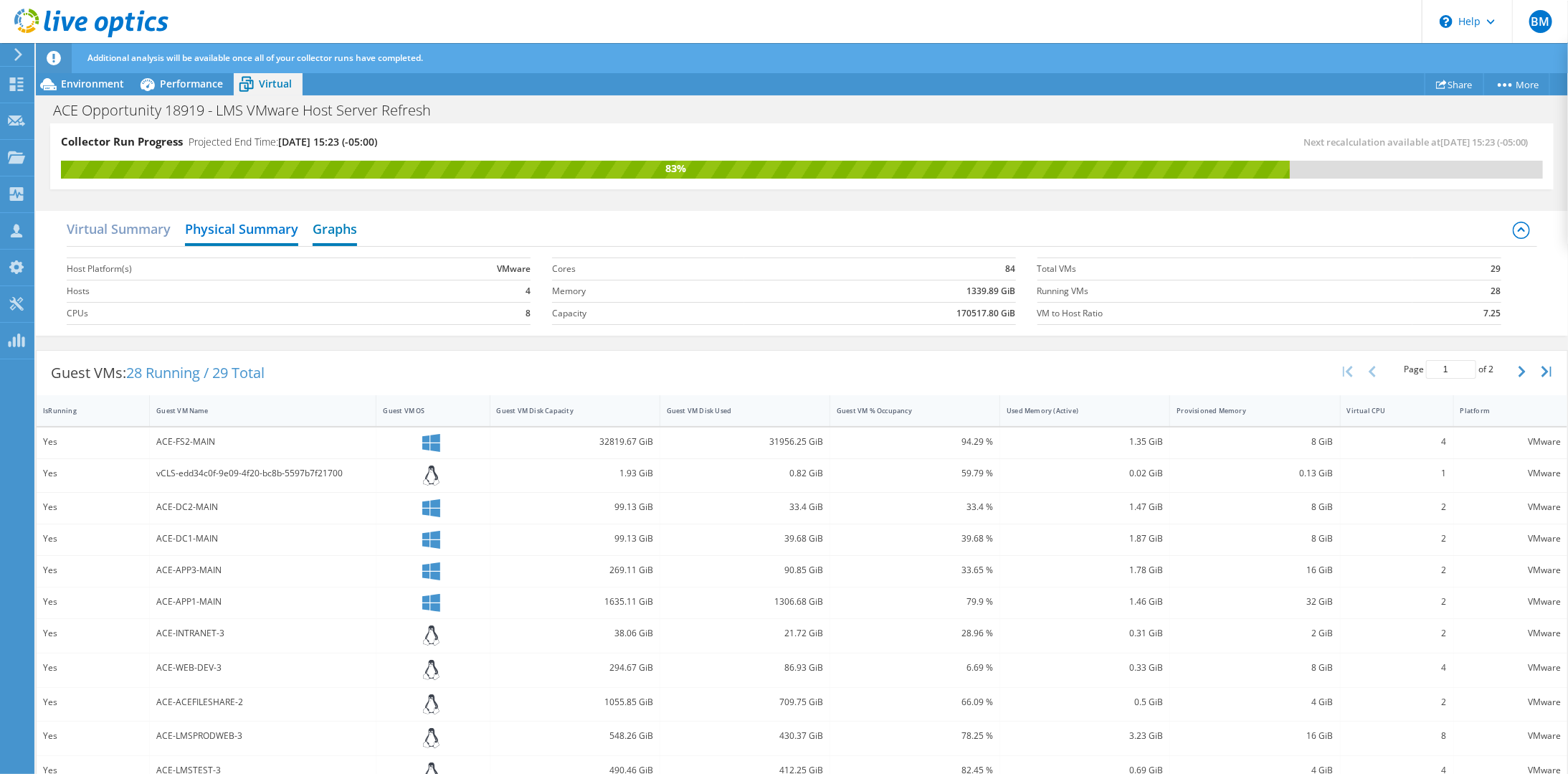
drag, startPoint x: 248, startPoint y: 228, endPoint x: 317, endPoint y: 230, distance: 69.0
click at [317, 230] on h2 "Graphs" at bounding box center [334, 231] width 45 height 32
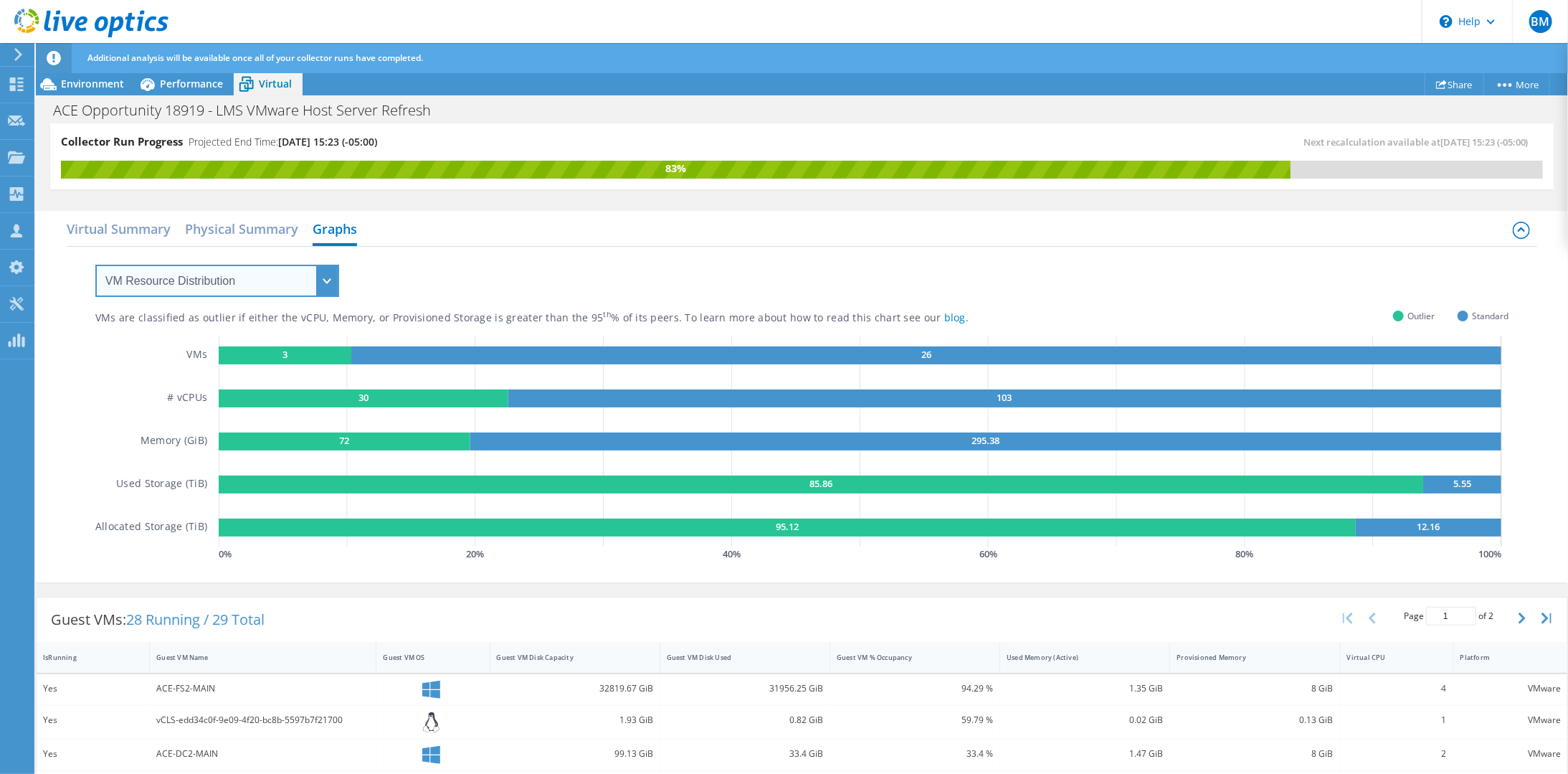
click at [246, 288] on select "VM Resource Distribution Provisioning Contrast Over Provisioning" at bounding box center [217, 280] width 243 height 33
select select "Over Provisioning"
click at [95, 264] on select "VM Resource Distribution Provisioning Contrast Over Provisioning" at bounding box center [217, 280] width 243 height 33
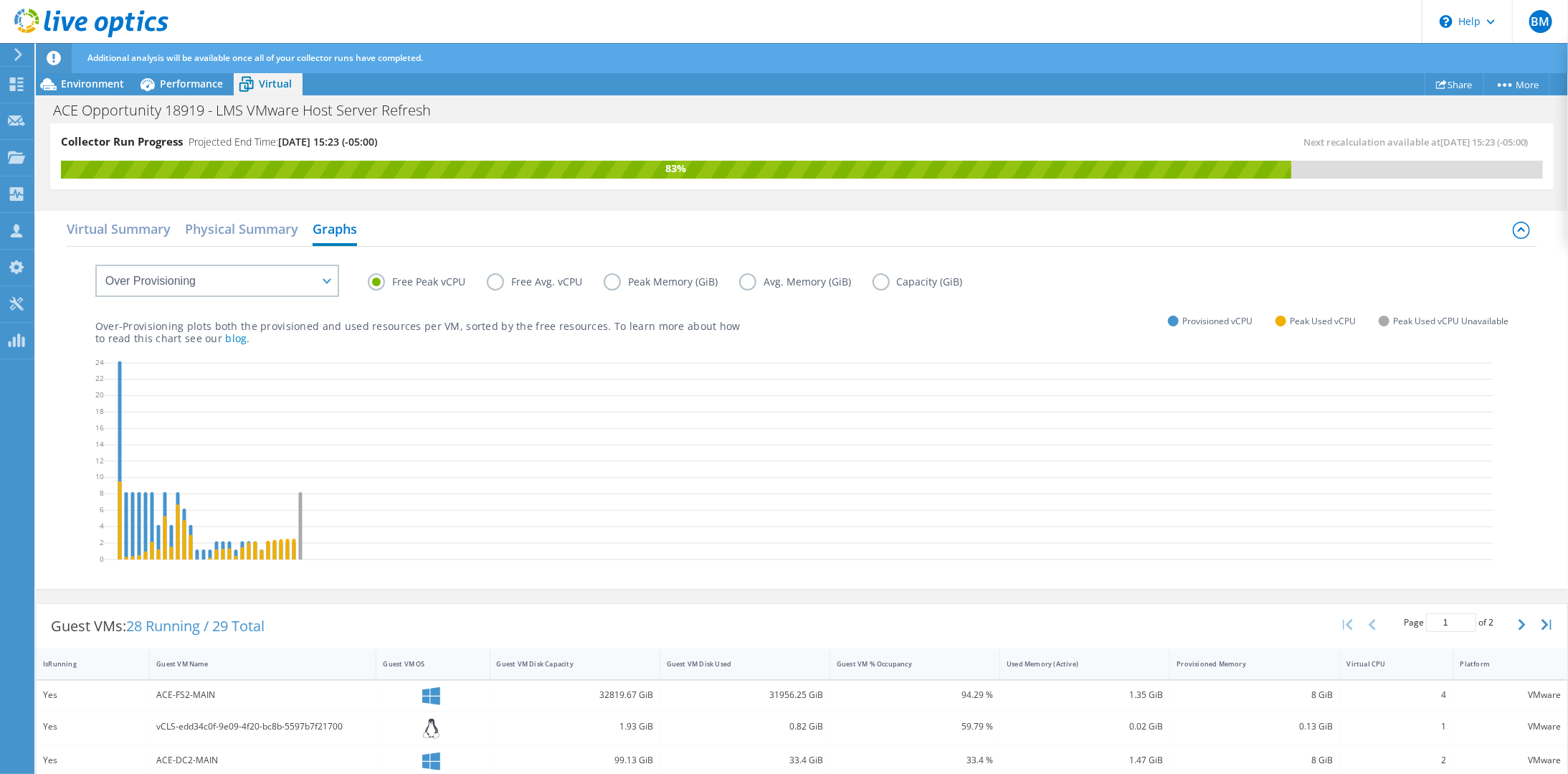
click at [495, 283] on label "Free Avg. vCPU" at bounding box center [545, 281] width 117 height 17
click at [0, 0] on input "Free Avg. vCPU" at bounding box center [0, 0] width 0 height 0
click at [439, 283] on label "Free Peak vCPU" at bounding box center [427, 281] width 119 height 17
click at [0, 0] on input "Free Peak vCPU" at bounding box center [0, 0] width 0 height 0
